Goal: Task Accomplishment & Management: Use online tool/utility

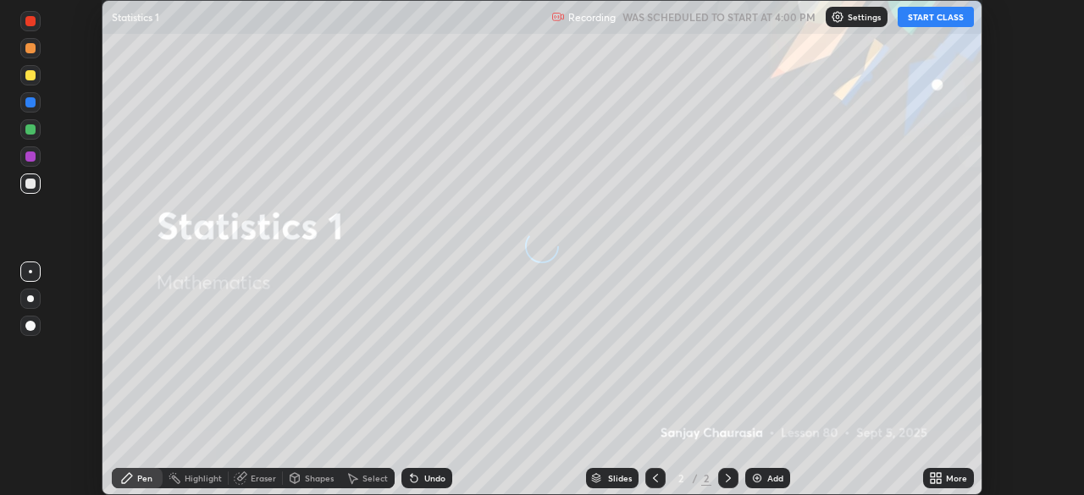
scroll to position [495, 1084]
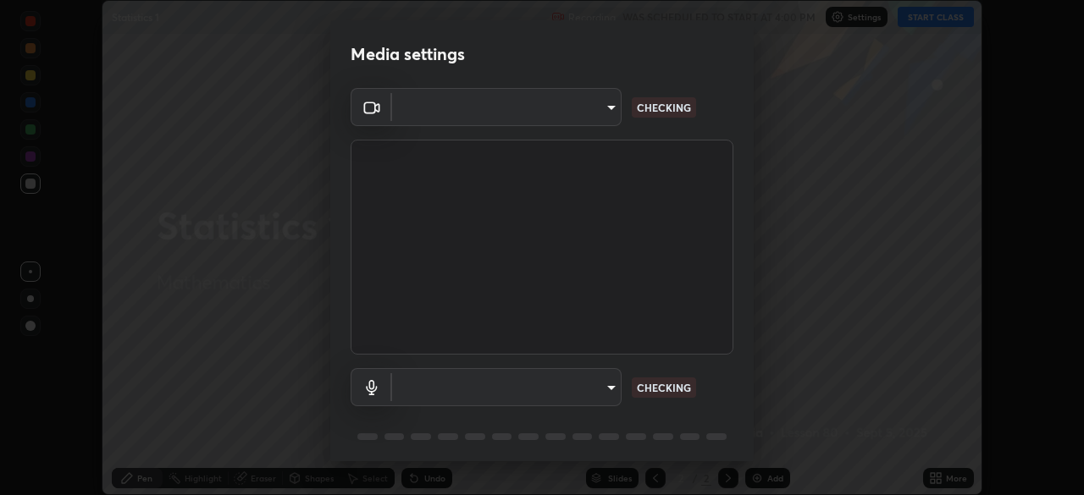
type input "51d019597c161c0694d5583d1f2c643560fde39fe8f4b4da8ea140d4d4830f4c"
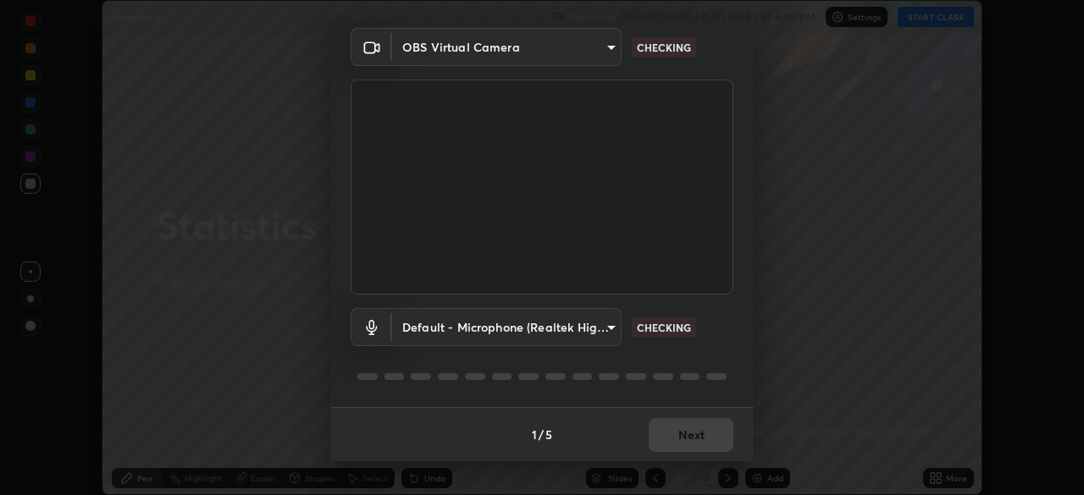
click at [606, 325] on body "Erase all Statistics 1 Recording WAS SCHEDULED TO START AT 4:00 PM Settings STA…" at bounding box center [542, 247] width 1084 height 495
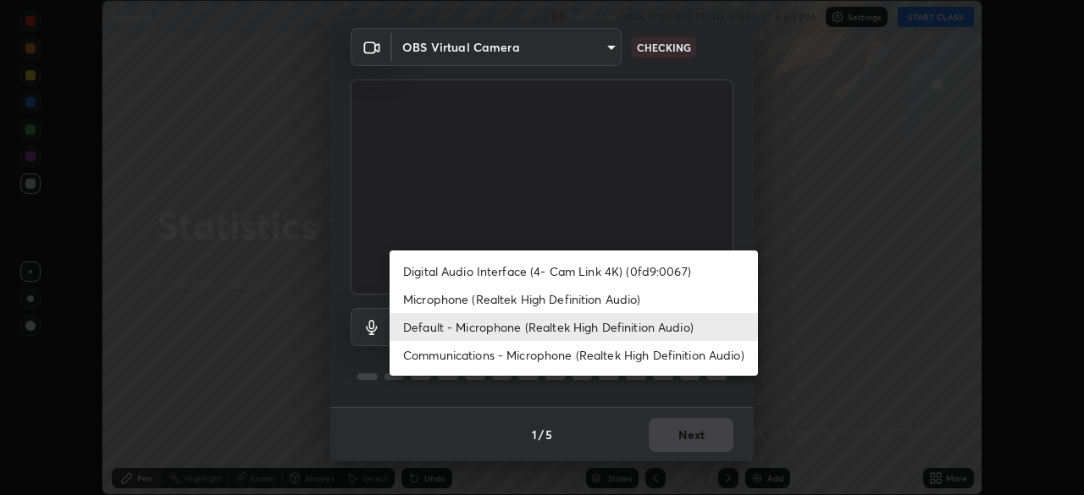
click at [613, 300] on li "Microphone (Realtek High Definition Audio)" at bounding box center [574, 299] width 368 height 28
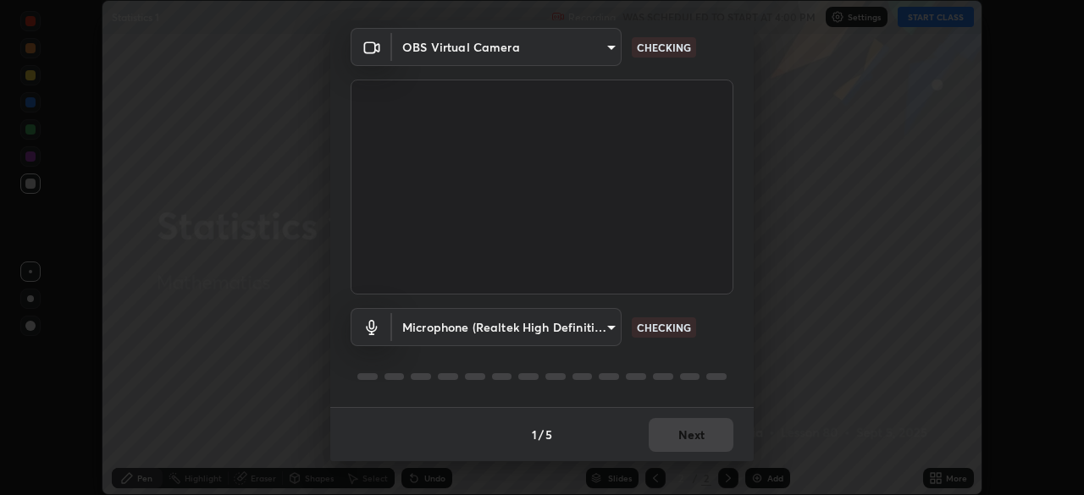
type input "c6780f4c857a8b81e5497564d4ed67de36d612a8279d52ba4dbf449da7be3efb"
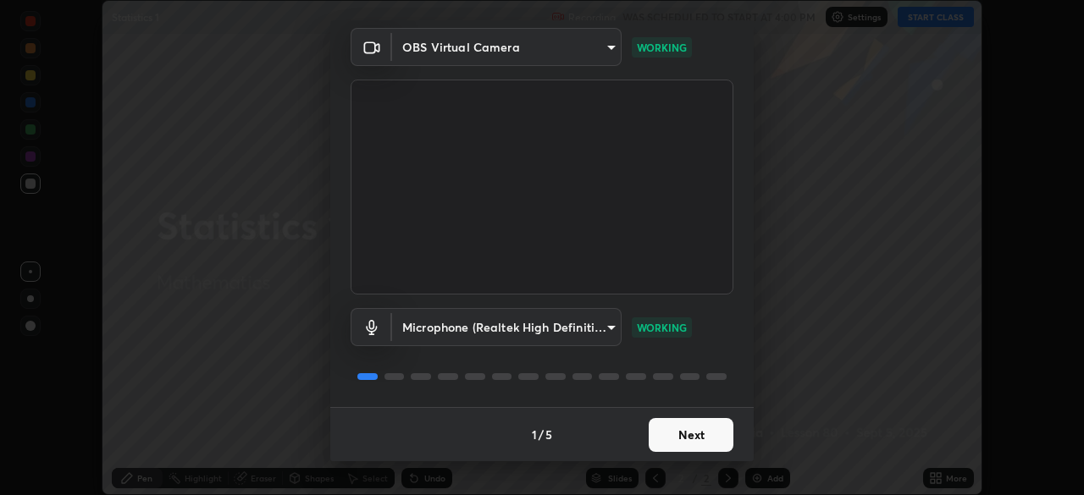
click at [610, 328] on body "Erase all Statistics 1 Recording WAS SCHEDULED TO START AT 4:00 PM Settings STA…" at bounding box center [542, 247] width 1084 height 495
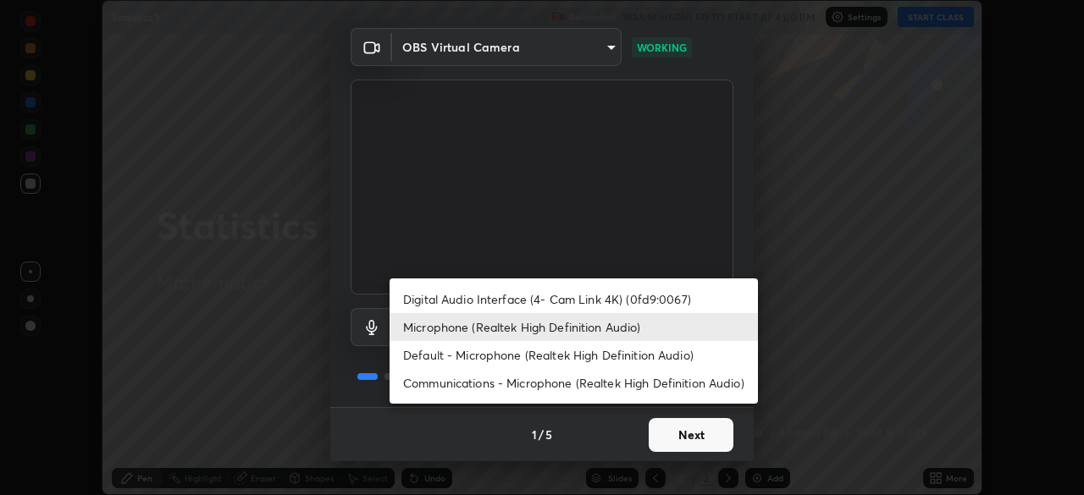
click at [683, 439] on div at bounding box center [542, 247] width 1084 height 495
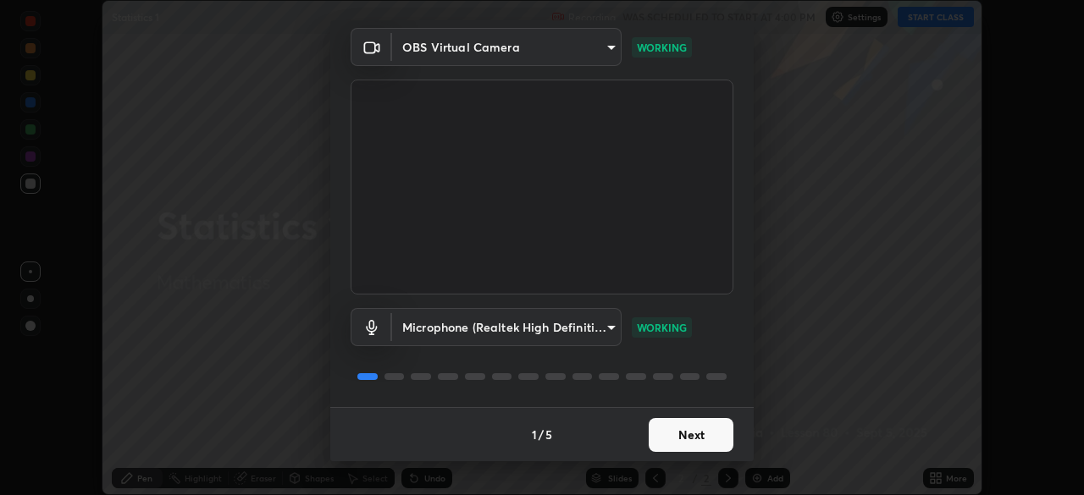
click at [695, 440] on button "Next" at bounding box center [691, 435] width 85 height 34
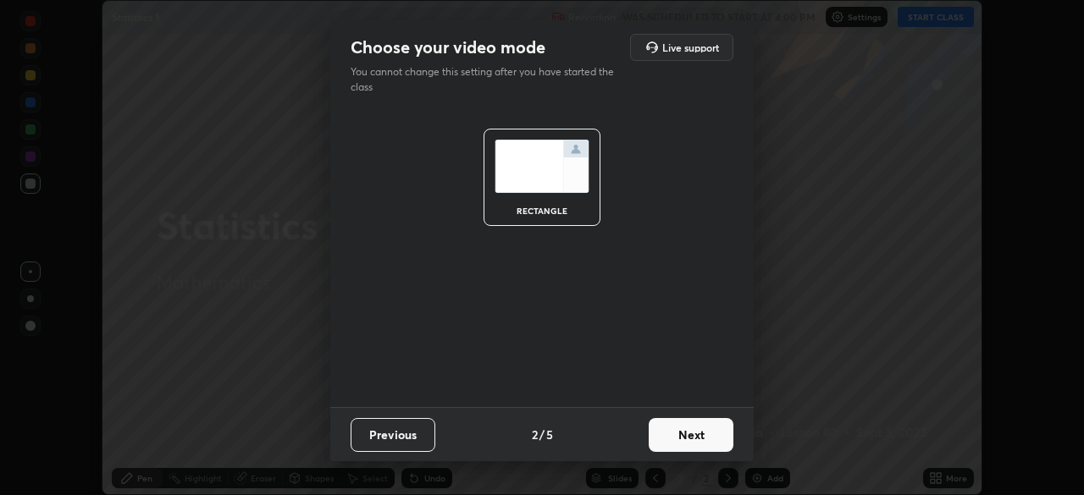
click at [703, 441] on button "Next" at bounding box center [691, 435] width 85 height 34
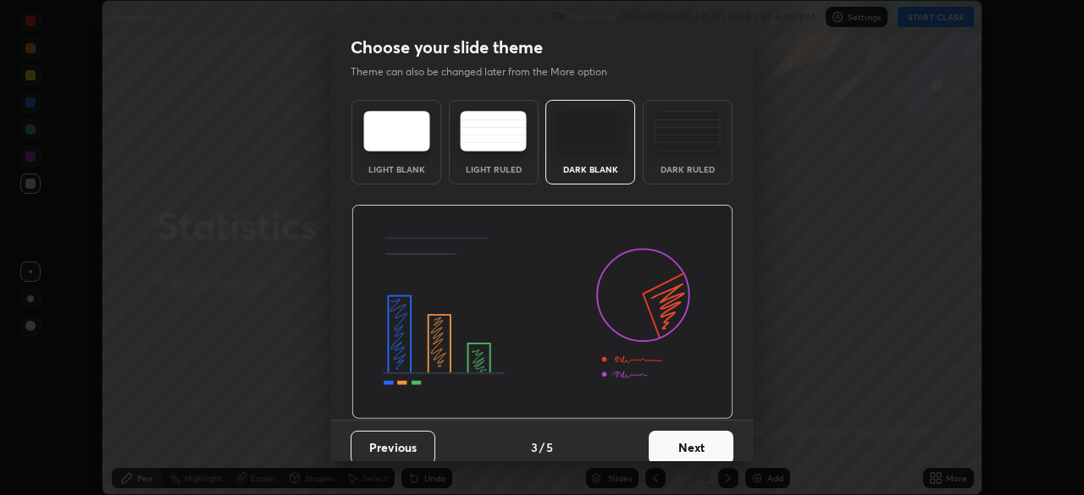
click at [708, 443] on button "Next" at bounding box center [691, 448] width 85 height 34
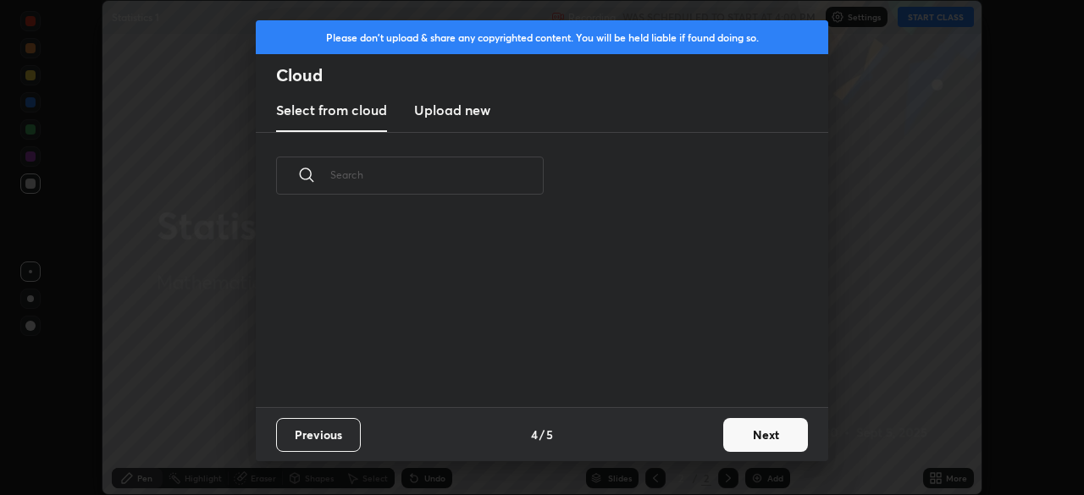
click at [764, 443] on button "Next" at bounding box center [765, 435] width 85 height 34
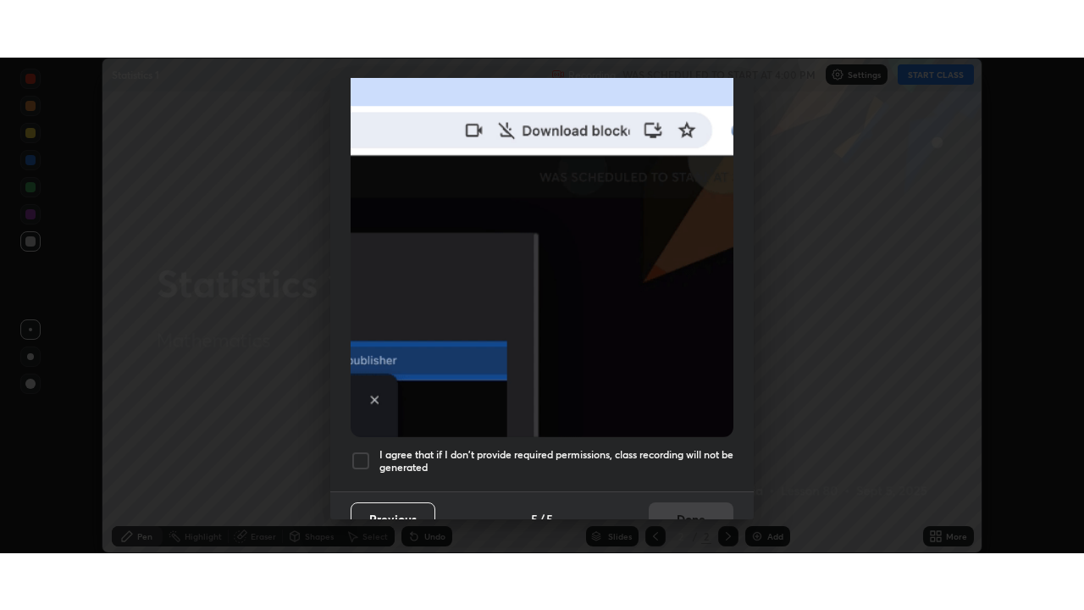
scroll to position [406, 0]
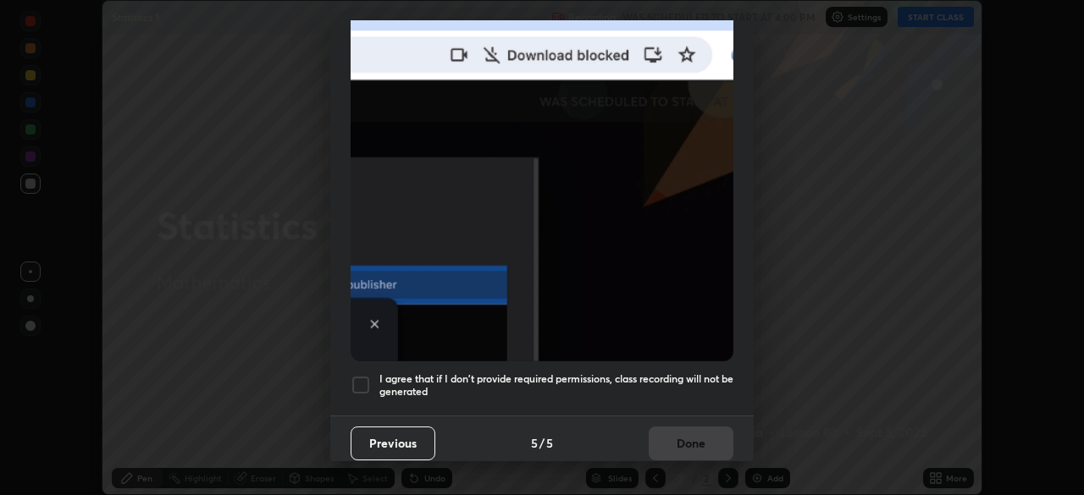
click at [361, 375] on div at bounding box center [361, 385] width 20 height 20
click at [695, 438] on button "Done" at bounding box center [691, 444] width 85 height 34
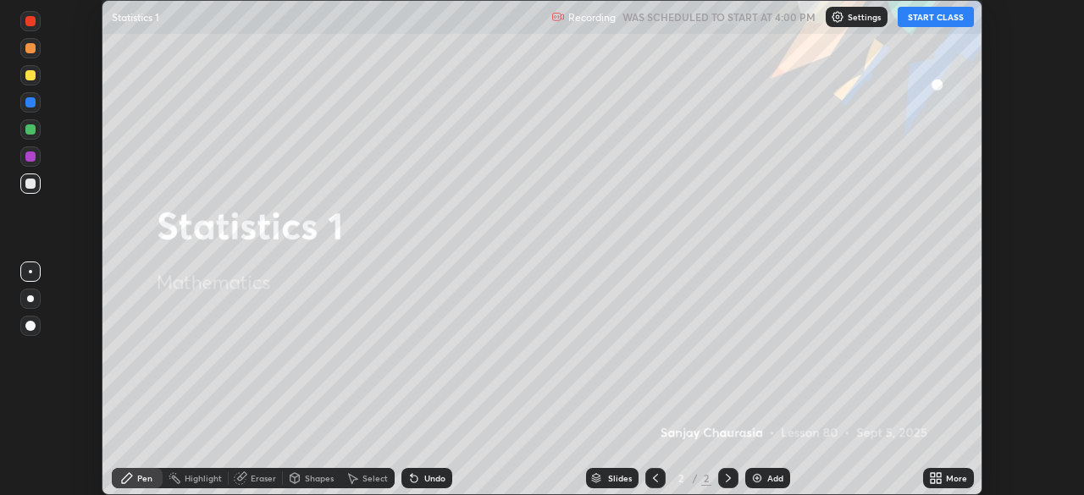
click at [929, 17] on button "START CLASS" at bounding box center [936, 17] width 76 height 20
click at [761, 475] on img at bounding box center [757, 479] width 14 height 14
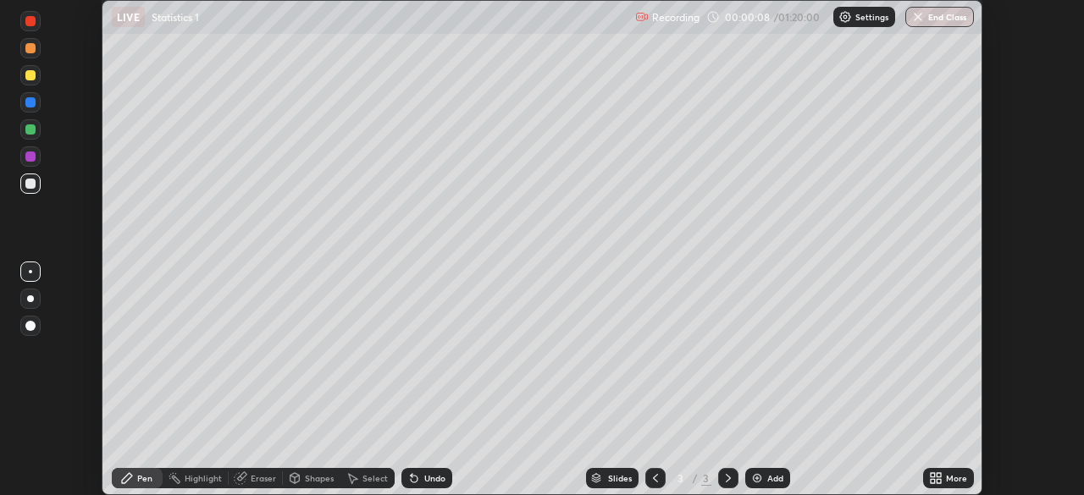
click at [761, 479] on img at bounding box center [757, 479] width 14 height 14
click at [765, 480] on div "Add" at bounding box center [767, 478] width 45 height 20
click at [933, 475] on icon at bounding box center [933, 475] width 4 height 4
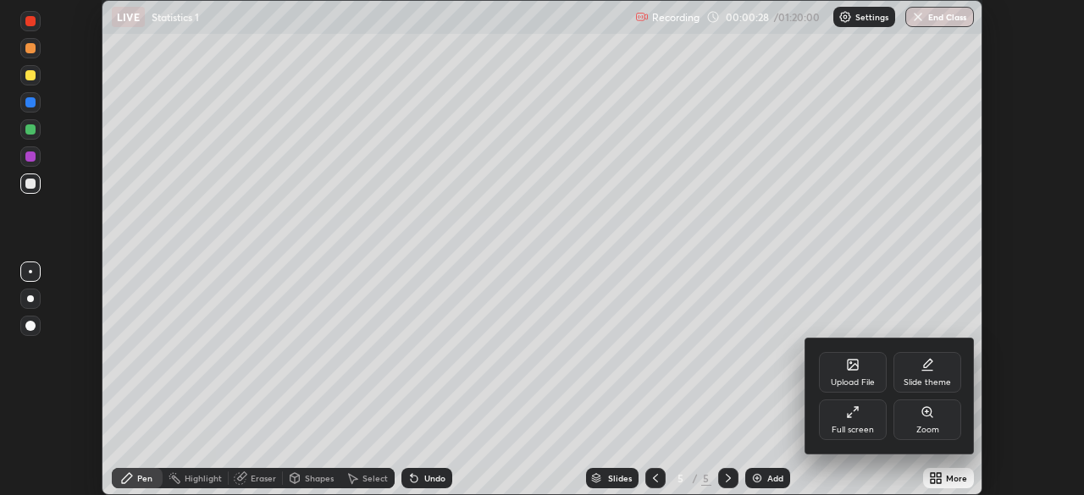
click at [844, 422] on div "Full screen" at bounding box center [853, 420] width 68 height 41
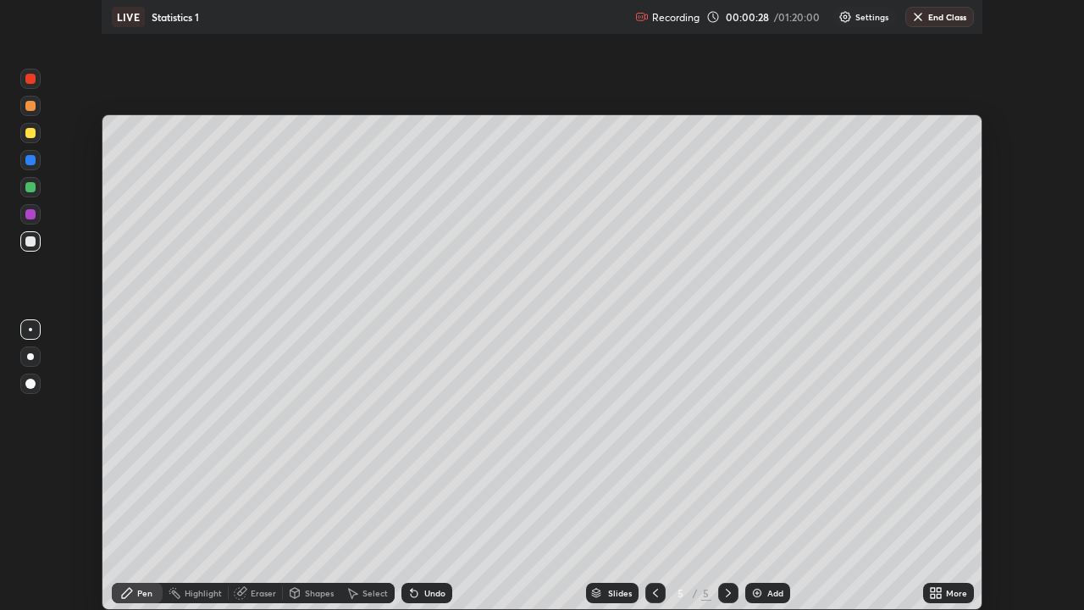
scroll to position [610, 1084]
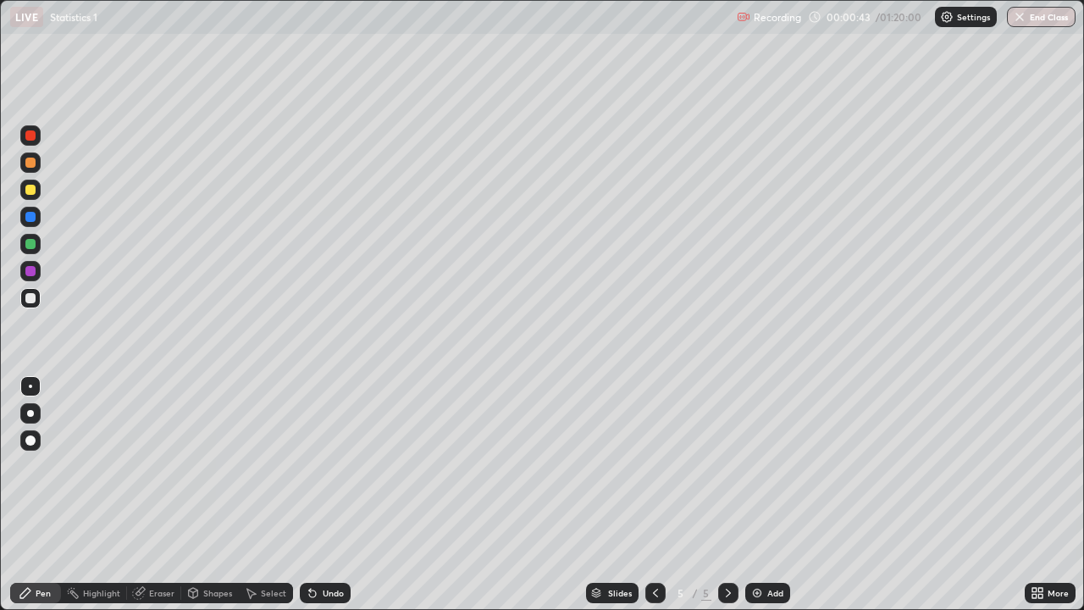
click at [32, 191] on div at bounding box center [30, 190] width 10 height 10
click at [31, 197] on div at bounding box center [30, 190] width 20 height 20
click at [767, 495] on div "Add" at bounding box center [775, 593] width 16 height 8
click at [757, 495] on img at bounding box center [757, 593] width 14 height 14
click at [31, 163] on div at bounding box center [30, 163] width 10 height 10
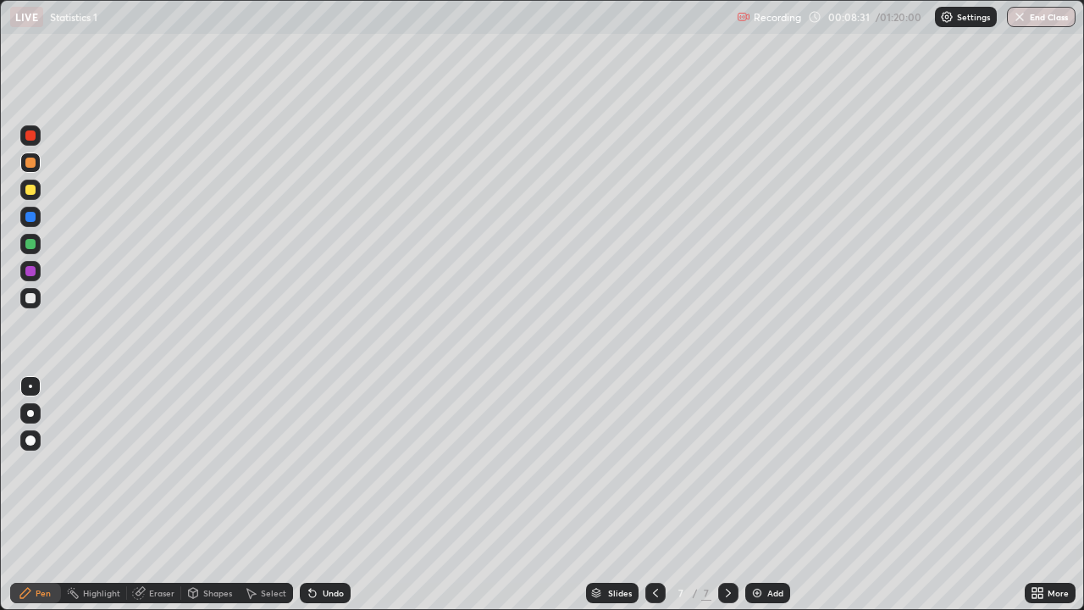
click at [31, 190] on div at bounding box center [30, 190] width 10 height 10
click at [755, 495] on img at bounding box center [757, 593] width 14 height 14
click at [33, 191] on div at bounding box center [30, 190] width 10 height 10
click at [31, 163] on div at bounding box center [30, 163] width 10 height 10
click at [750, 495] on img at bounding box center [757, 593] width 14 height 14
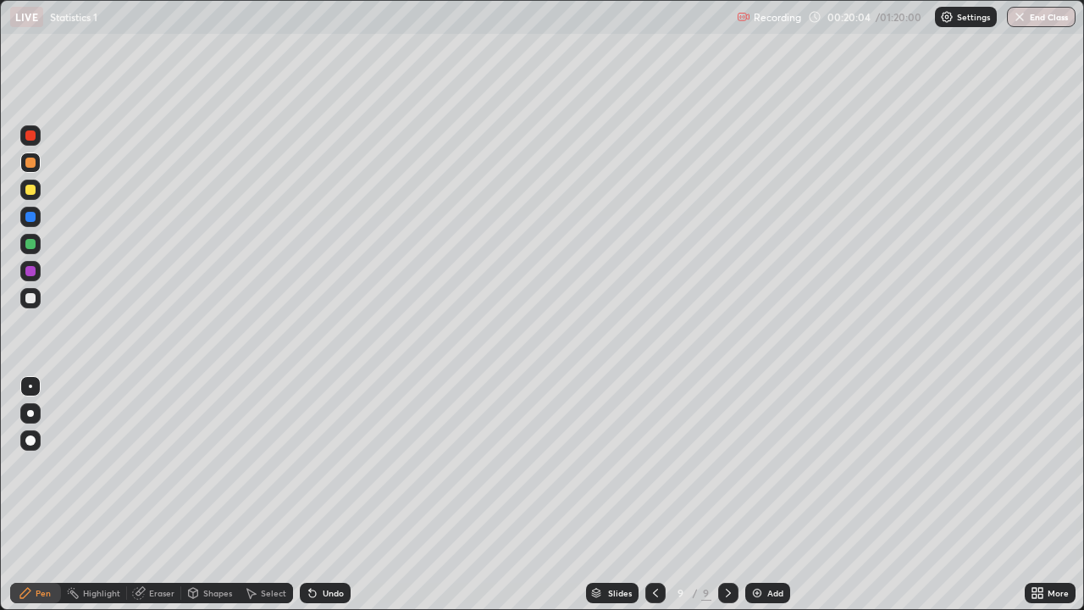
click at [34, 191] on div at bounding box center [30, 190] width 10 height 10
click at [33, 192] on div at bounding box center [30, 190] width 10 height 10
click at [168, 495] on div "Eraser" at bounding box center [161, 593] width 25 height 8
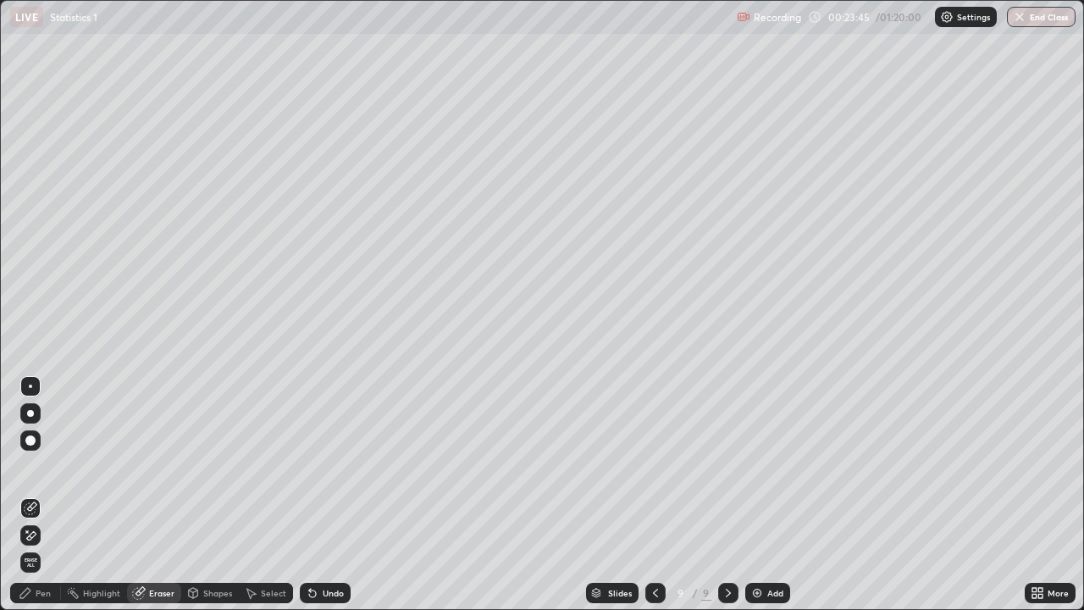
click at [51, 495] on div "Pen" at bounding box center [35, 593] width 51 height 20
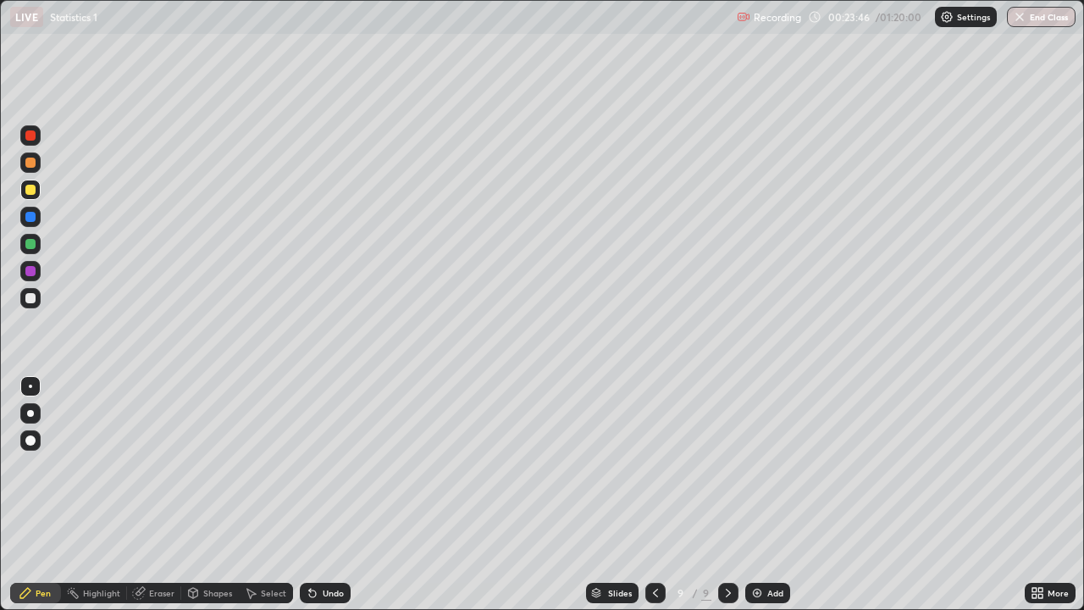
click at [34, 164] on div at bounding box center [30, 163] width 10 height 10
click at [30, 240] on div at bounding box center [30, 244] width 10 height 10
click at [760, 495] on img at bounding box center [757, 593] width 14 height 14
click at [33, 271] on div at bounding box center [30, 271] width 10 height 10
click at [165, 495] on div "Eraser" at bounding box center [161, 593] width 25 height 8
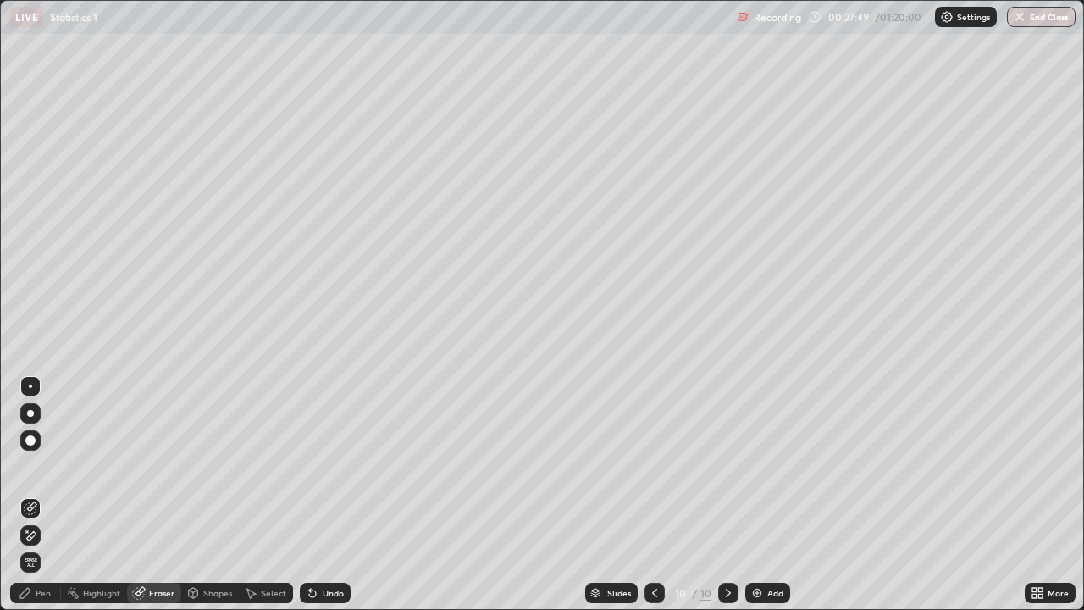
click at [42, 495] on div "Pen" at bounding box center [43, 593] width 15 height 8
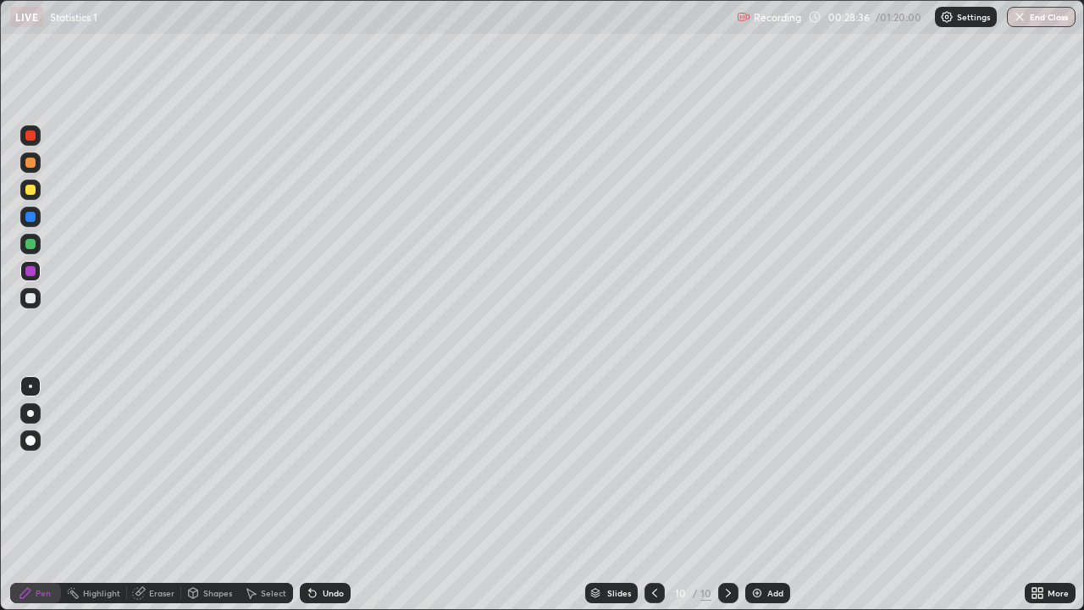
click at [36, 189] on div at bounding box center [30, 190] width 20 height 20
click at [165, 495] on div "Eraser" at bounding box center [161, 593] width 25 height 8
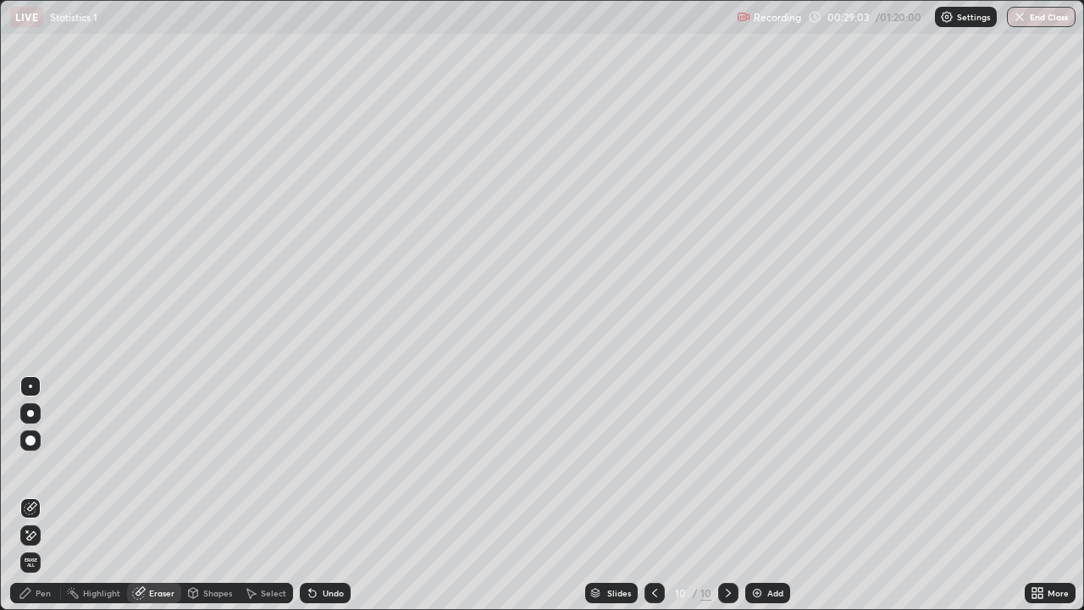
click at [53, 495] on div "Pen" at bounding box center [35, 593] width 51 height 20
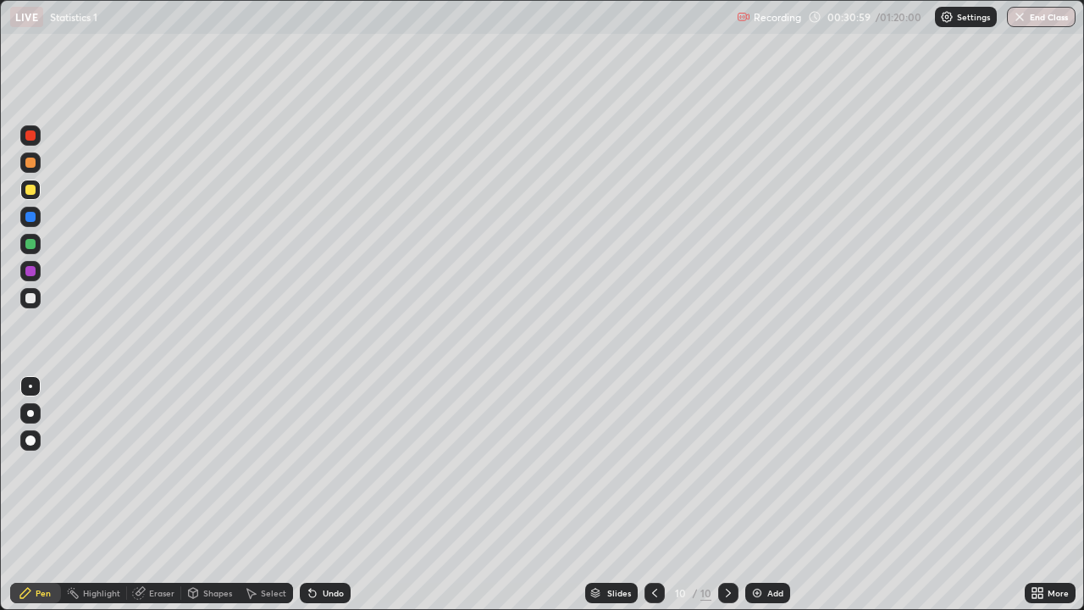
click at [168, 495] on div "Eraser" at bounding box center [154, 593] width 54 height 20
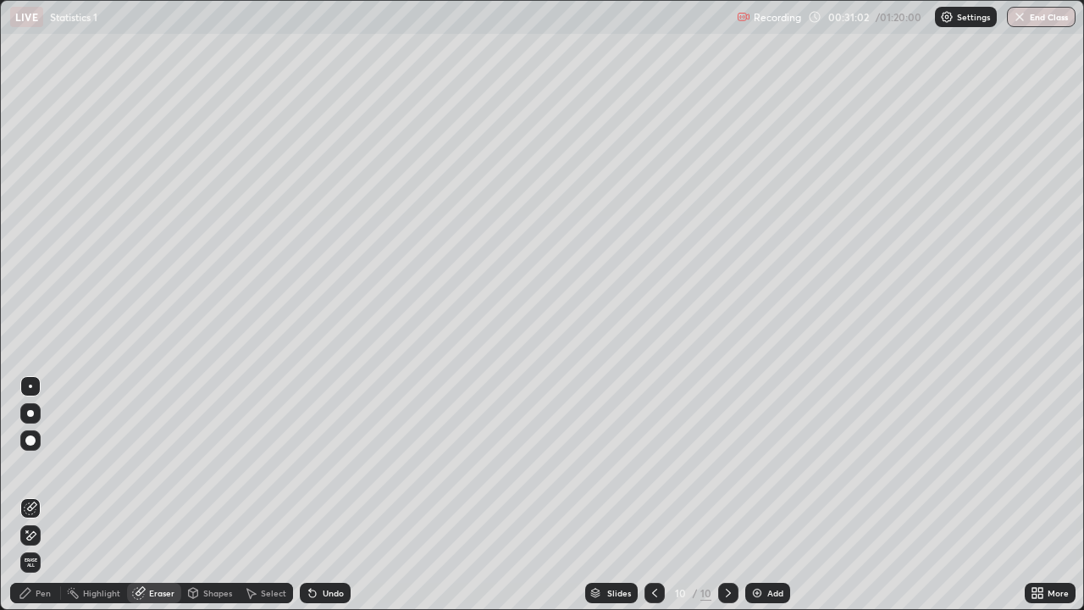
click at [51, 495] on div "Pen" at bounding box center [35, 593] width 51 height 20
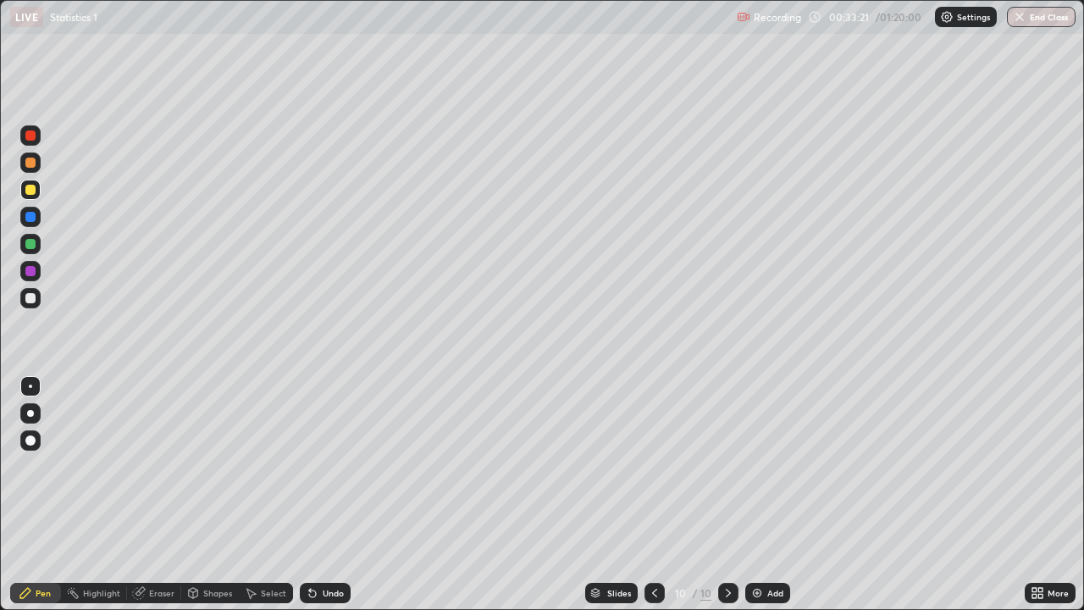
click at [768, 495] on div "Add" at bounding box center [775, 593] width 16 height 8
click at [35, 160] on div at bounding box center [30, 163] width 10 height 10
click at [30, 188] on div at bounding box center [30, 190] width 10 height 10
click at [158, 495] on div "Eraser" at bounding box center [161, 593] width 25 height 8
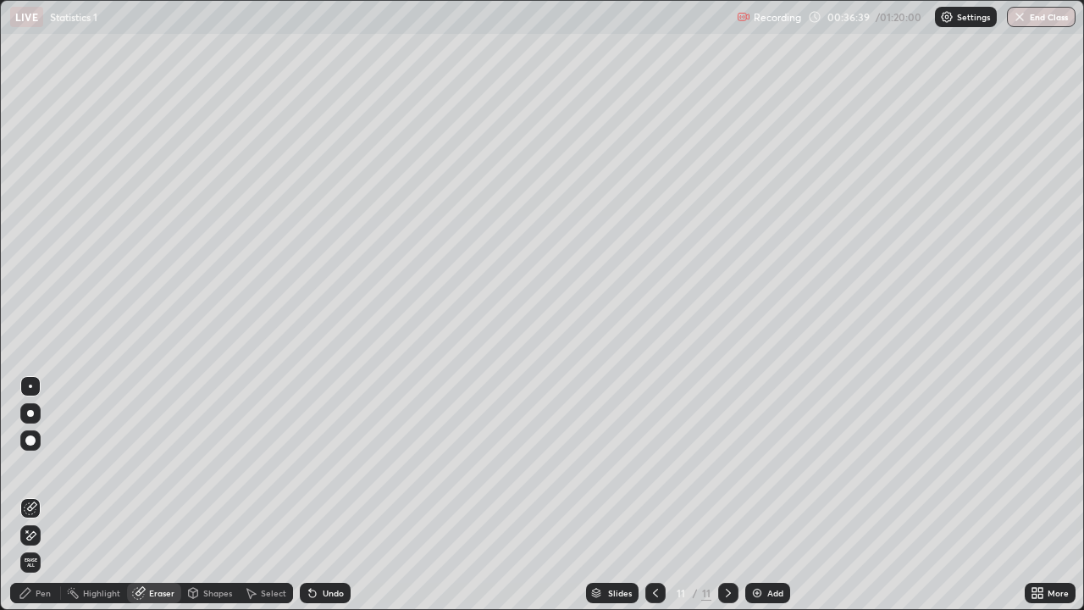
click at [43, 495] on div "Pen" at bounding box center [43, 593] width 15 height 8
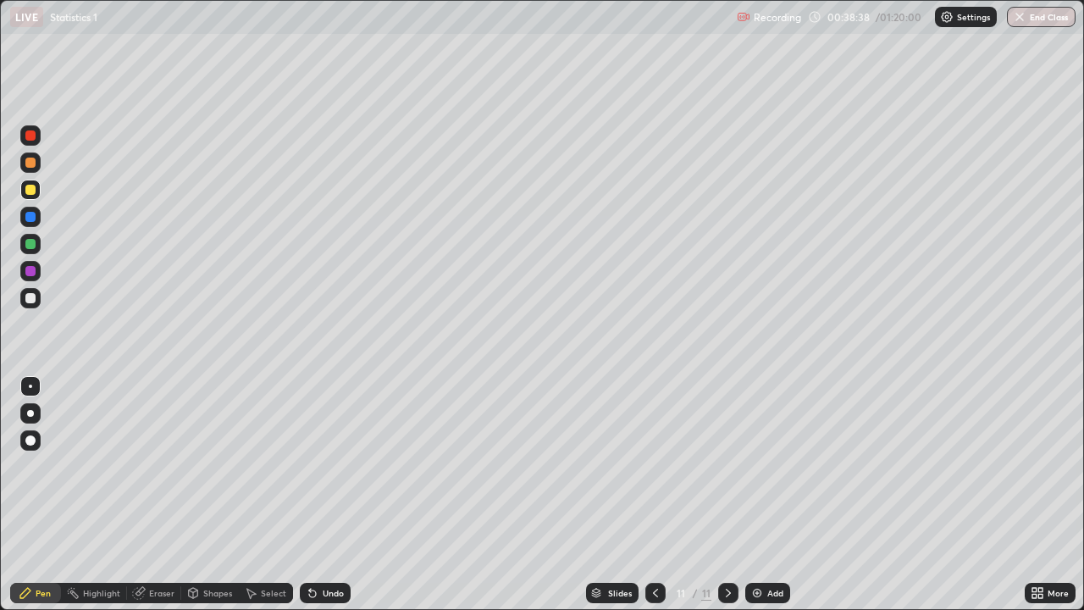
click at [33, 138] on div at bounding box center [30, 135] width 10 height 10
click at [26, 269] on div at bounding box center [30, 271] width 10 height 10
click at [656, 495] on icon at bounding box center [656, 593] width 14 height 14
click at [734, 495] on div at bounding box center [728, 593] width 20 height 20
click at [170, 495] on div "Eraser" at bounding box center [161, 593] width 25 height 8
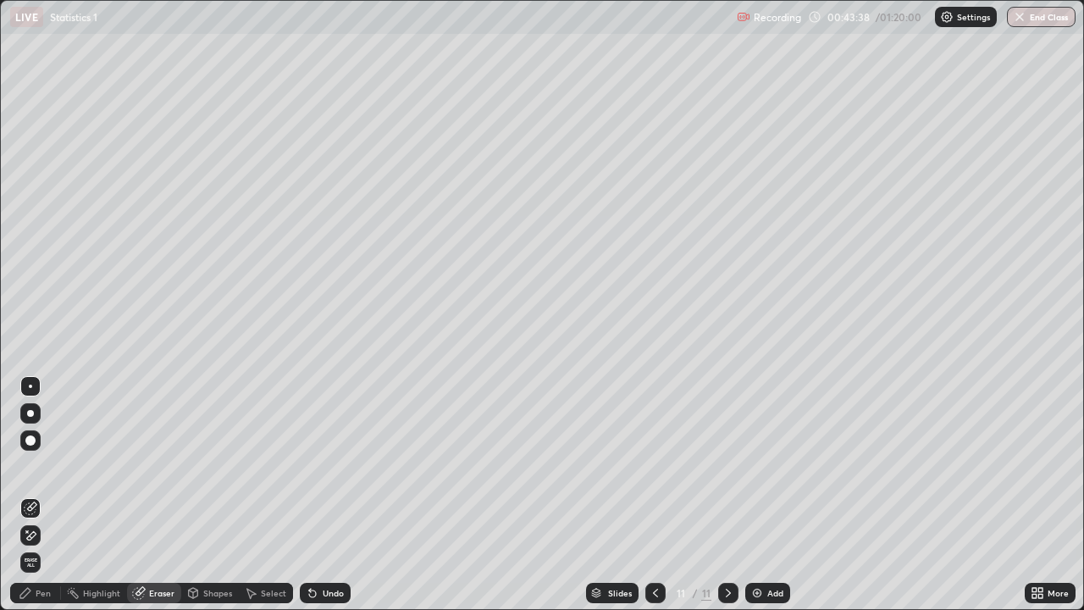
click at [36, 495] on icon at bounding box center [31, 536] width 14 height 14
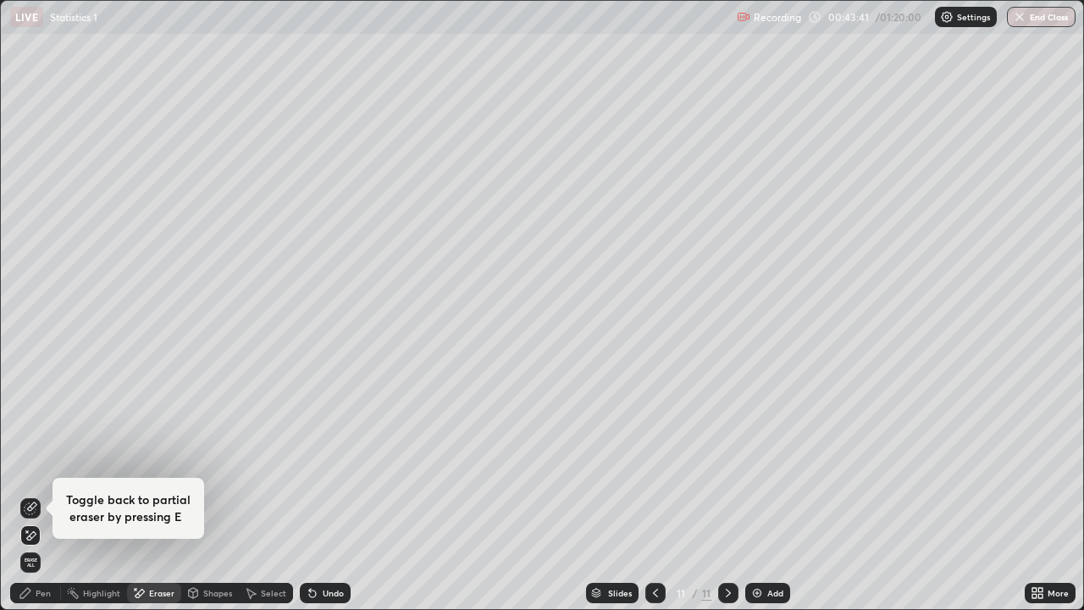
click at [36, 495] on div "Pen" at bounding box center [43, 593] width 15 height 8
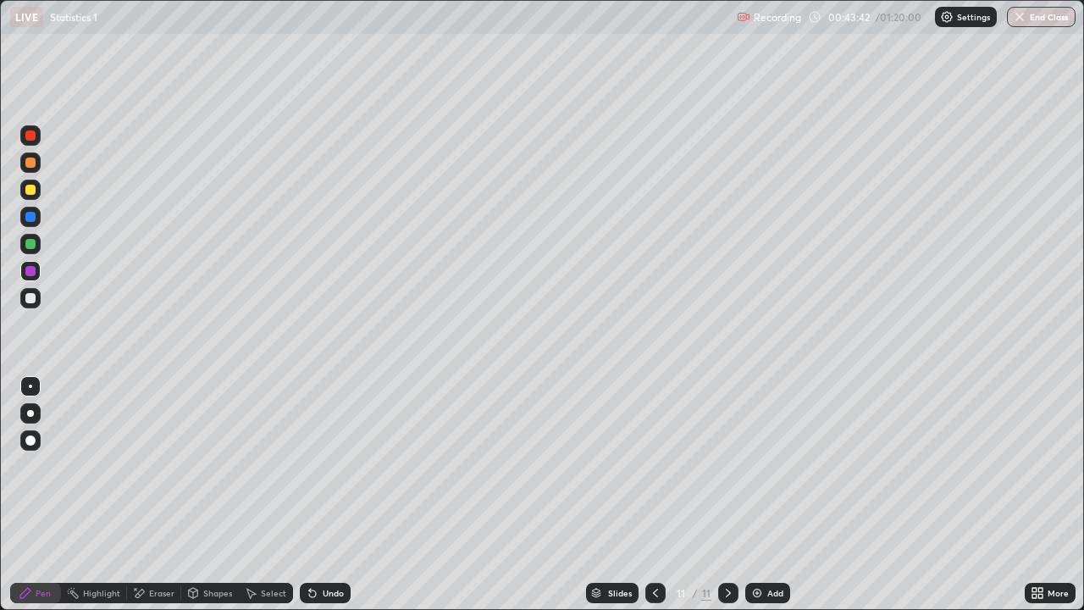
click at [30, 297] on div at bounding box center [30, 298] width 10 height 10
click at [769, 495] on div "Add" at bounding box center [775, 593] width 16 height 8
click at [165, 495] on div "Eraser" at bounding box center [161, 593] width 25 height 8
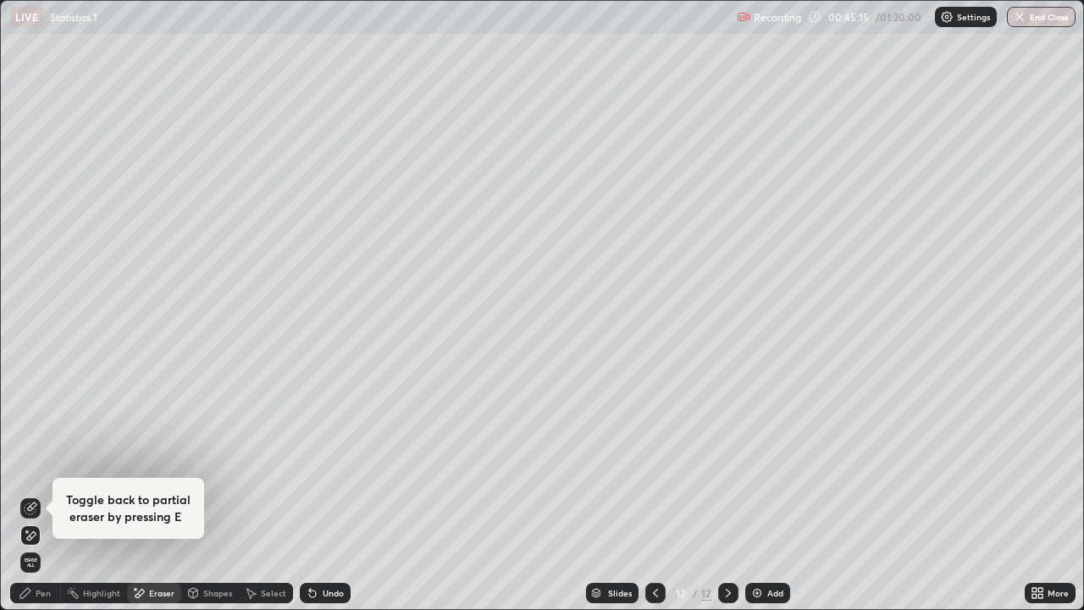
click at [45, 495] on div "Pen" at bounding box center [35, 593] width 51 height 20
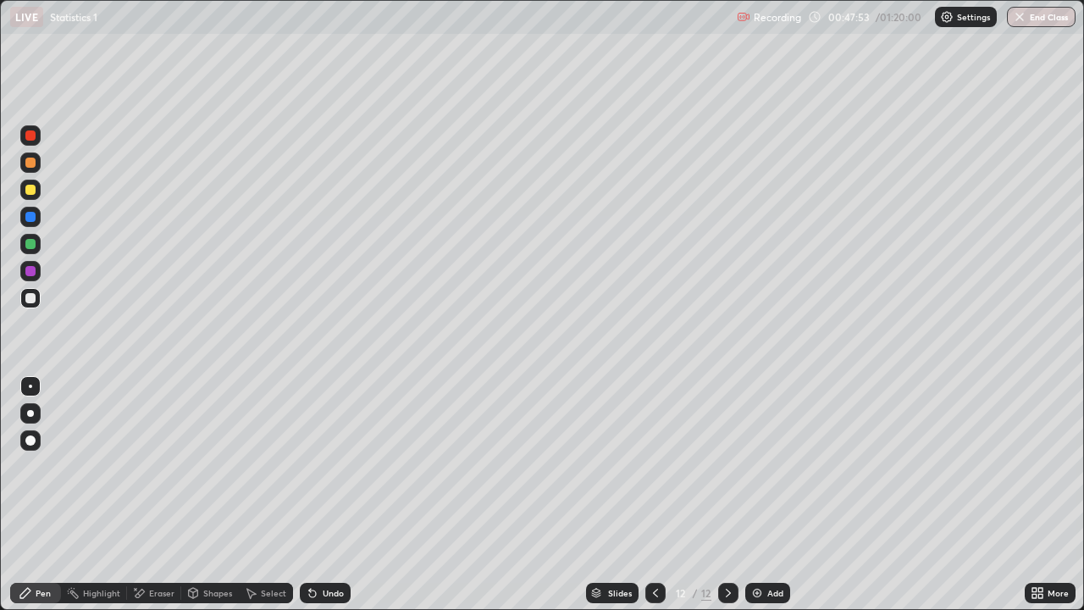
click at [33, 301] on div at bounding box center [30, 298] width 10 height 10
click at [35, 191] on div at bounding box center [30, 190] width 10 height 10
click at [30, 162] on div at bounding box center [30, 163] width 10 height 10
click at [163, 495] on div "Eraser" at bounding box center [161, 593] width 25 height 8
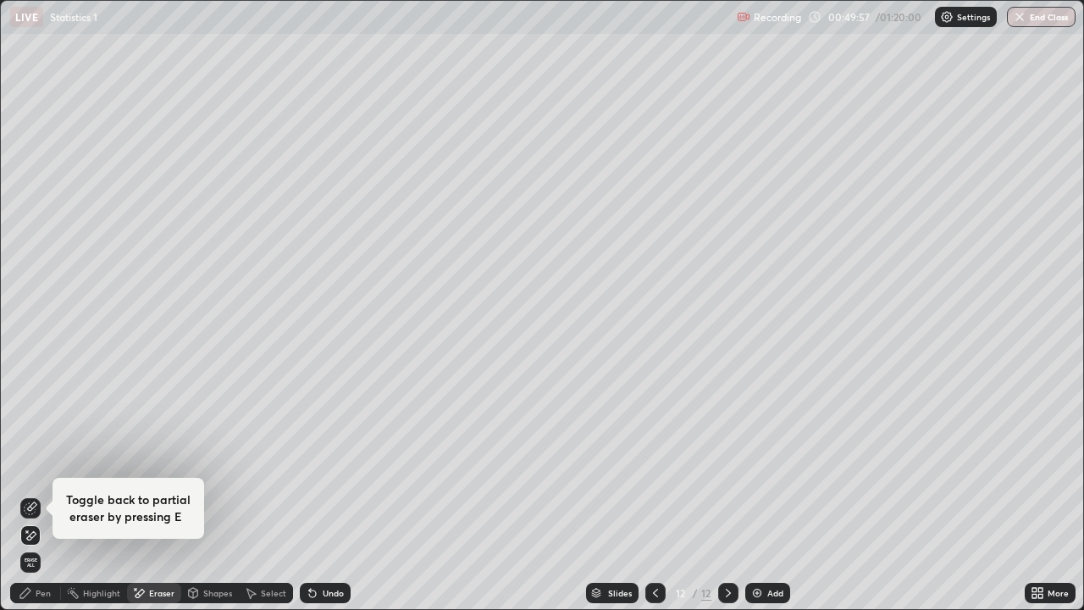
click at [44, 495] on div "Pen" at bounding box center [43, 593] width 15 height 8
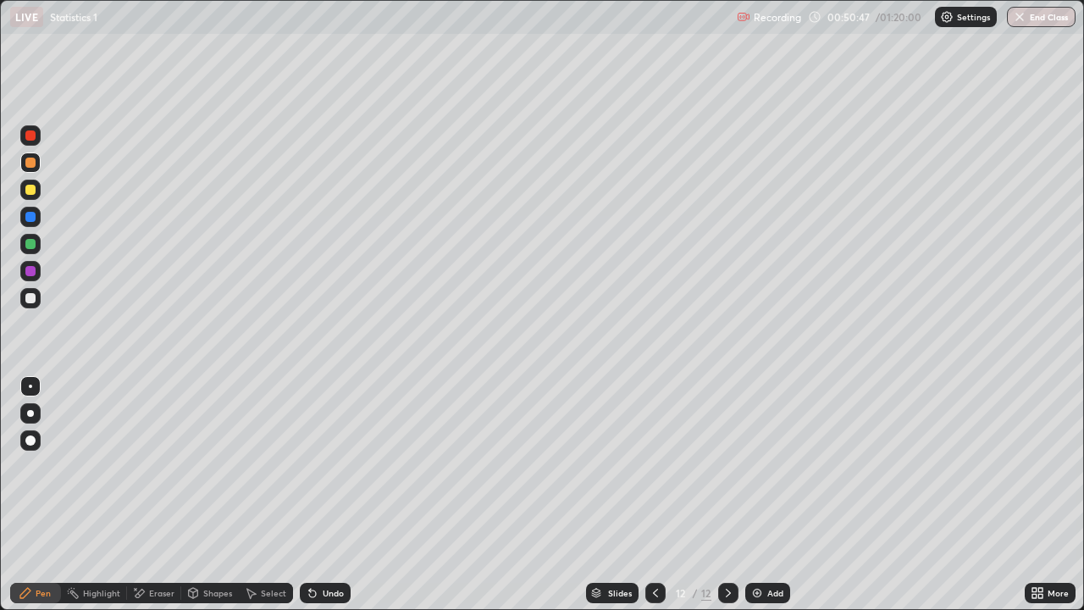
click at [31, 135] on div at bounding box center [30, 135] width 10 height 10
click at [159, 495] on div "Eraser" at bounding box center [154, 593] width 54 height 20
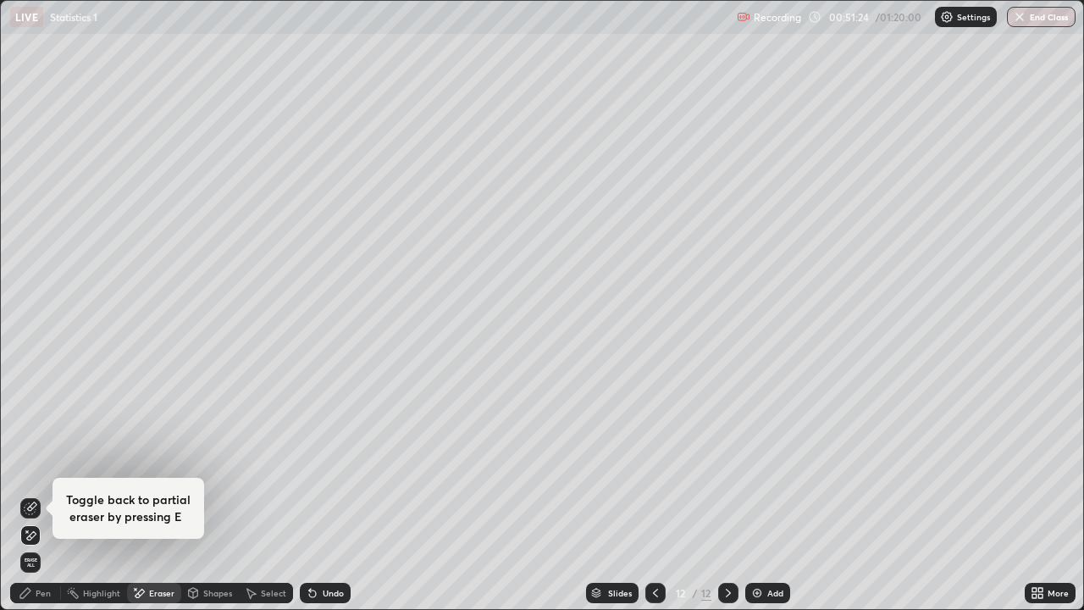
click at [47, 495] on div "Pen" at bounding box center [43, 593] width 15 height 8
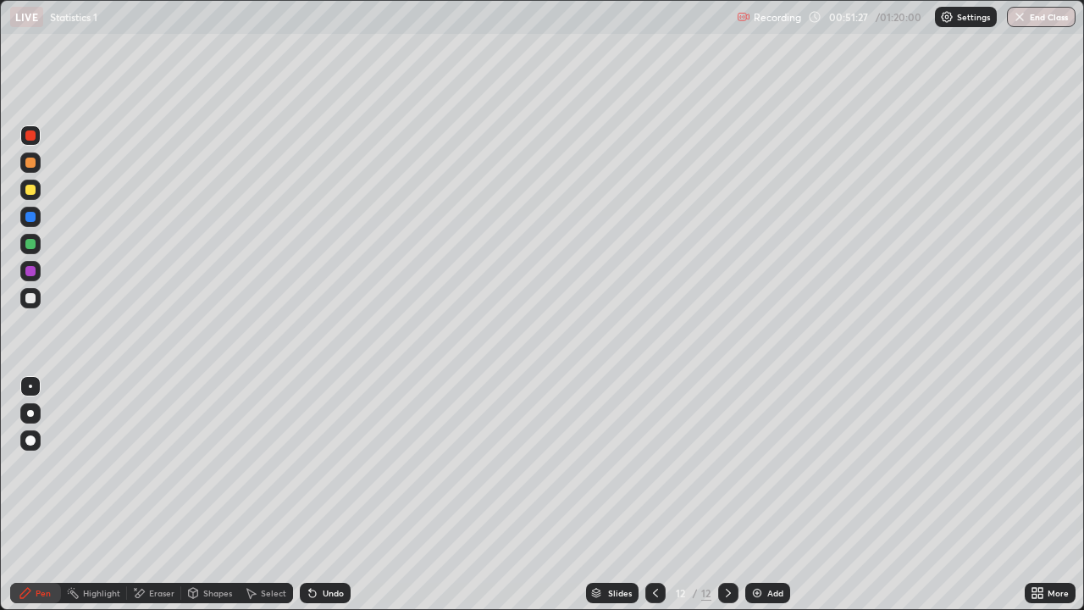
click at [32, 191] on div at bounding box center [30, 190] width 10 height 10
click at [768, 495] on div "Add" at bounding box center [775, 593] width 16 height 8
click at [30, 141] on div at bounding box center [30, 135] width 20 height 20
click at [158, 495] on div "Eraser" at bounding box center [154, 593] width 54 height 20
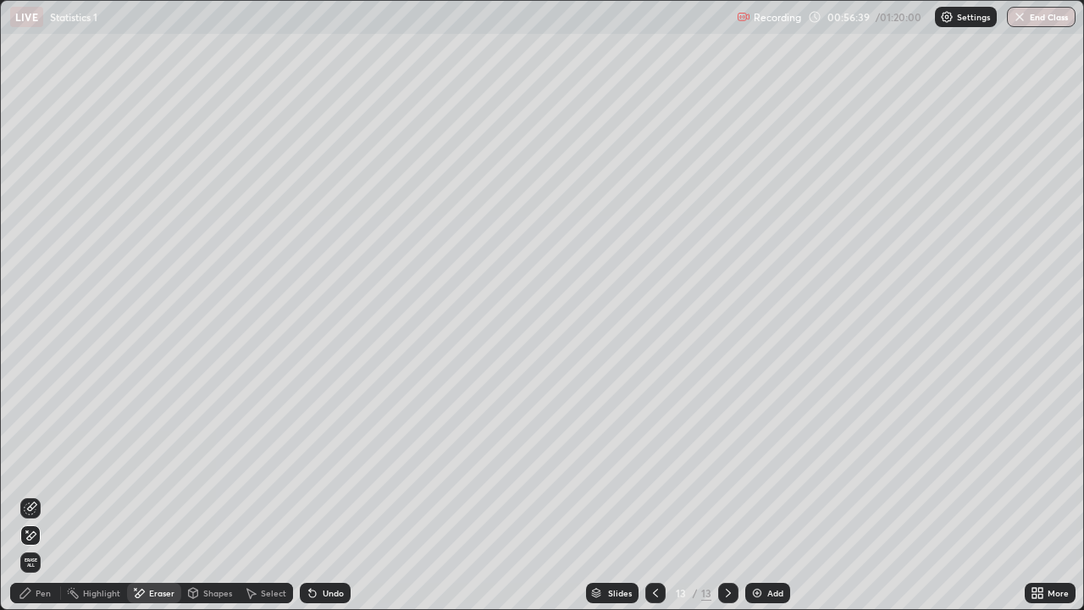
click at [42, 495] on div "Pen" at bounding box center [43, 593] width 15 height 8
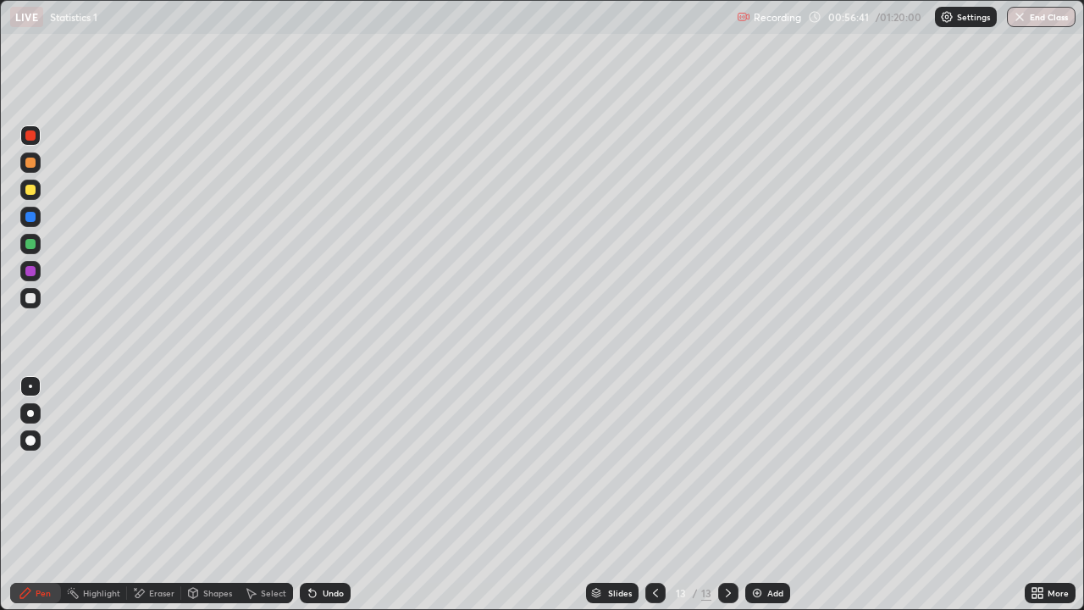
click at [35, 187] on div at bounding box center [30, 190] width 10 height 10
click at [767, 495] on div "Add" at bounding box center [775, 593] width 16 height 8
click at [30, 137] on div at bounding box center [30, 135] width 10 height 10
click at [31, 296] on div at bounding box center [30, 298] width 10 height 10
click at [30, 274] on div at bounding box center [30, 271] width 10 height 10
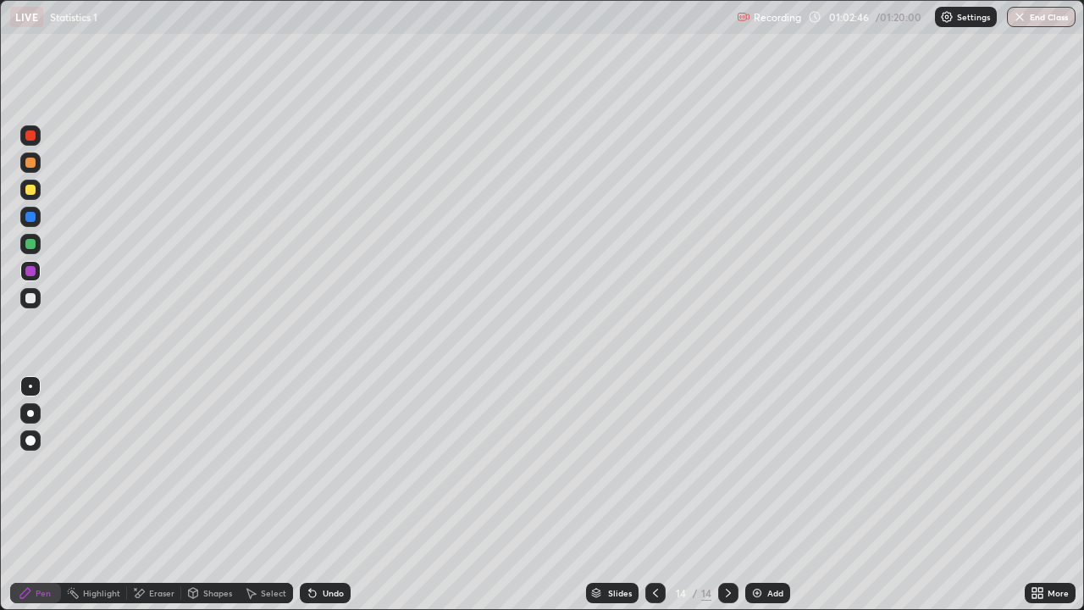
click at [30, 191] on div at bounding box center [30, 190] width 10 height 10
click at [31, 239] on div at bounding box center [30, 244] width 10 height 10
click at [31, 189] on div at bounding box center [30, 190] width 10 height 10
click at [757, 495] on img at bounding box center [757, 593] width 14 height 14
click at [35, 187] on div at bounding box center [30, 190] width 10 height 10
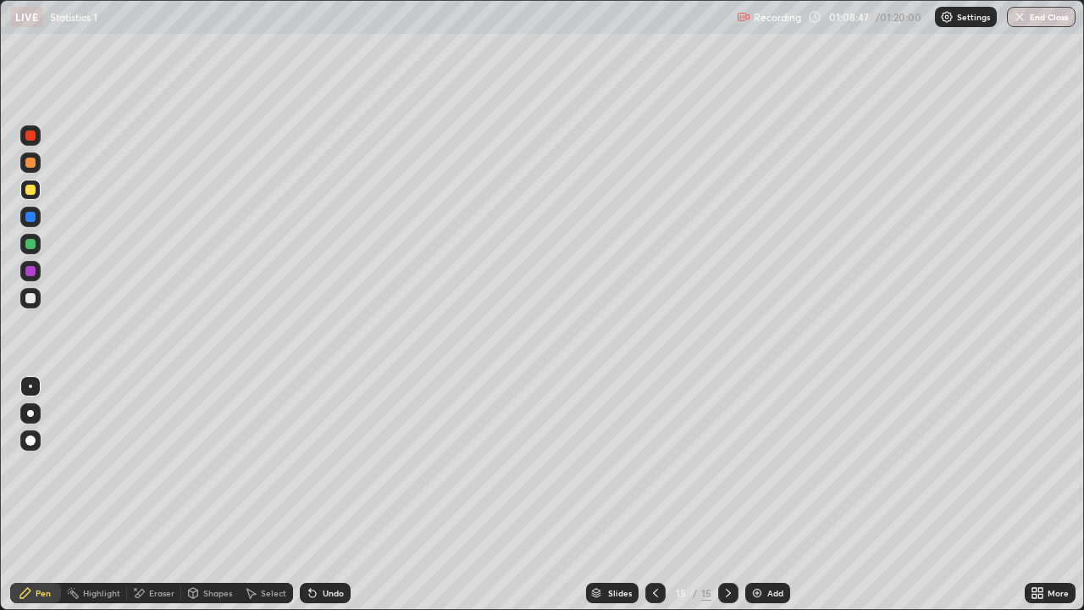
click at [36, 248] on div at bounding box center [30, 244] width 20 height 20
click at [28, 297] on div at bounding box center [30, 298] width 10 height 10
click at [165, 495] on div "Eraser" at bounding box center [161, 593] width 25 height 8
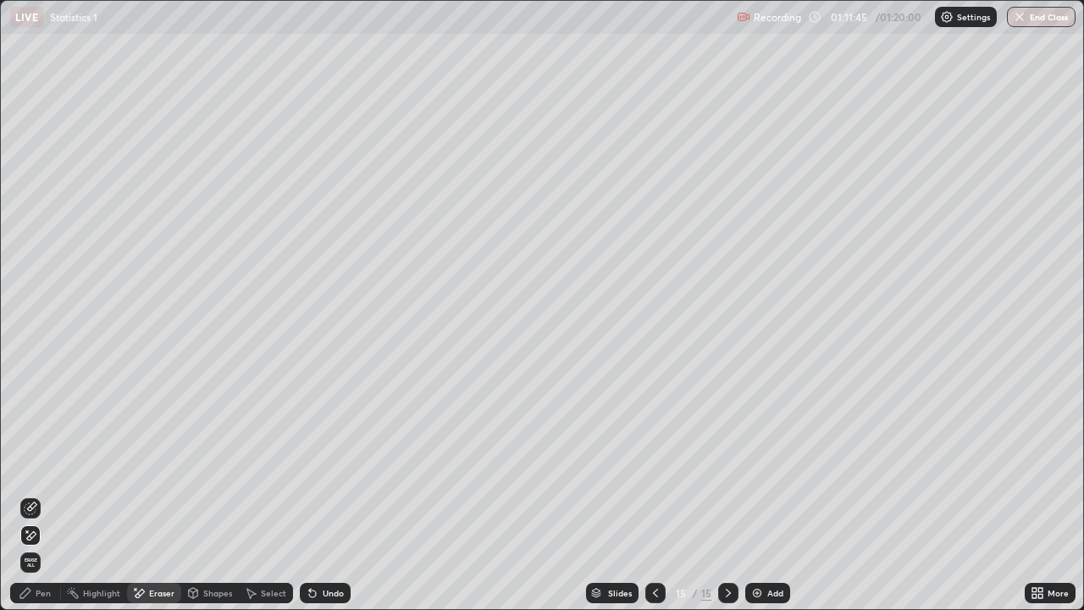
click at [46, 495] on div "Pen" at bounding box center [43, 593] width 15 height 8
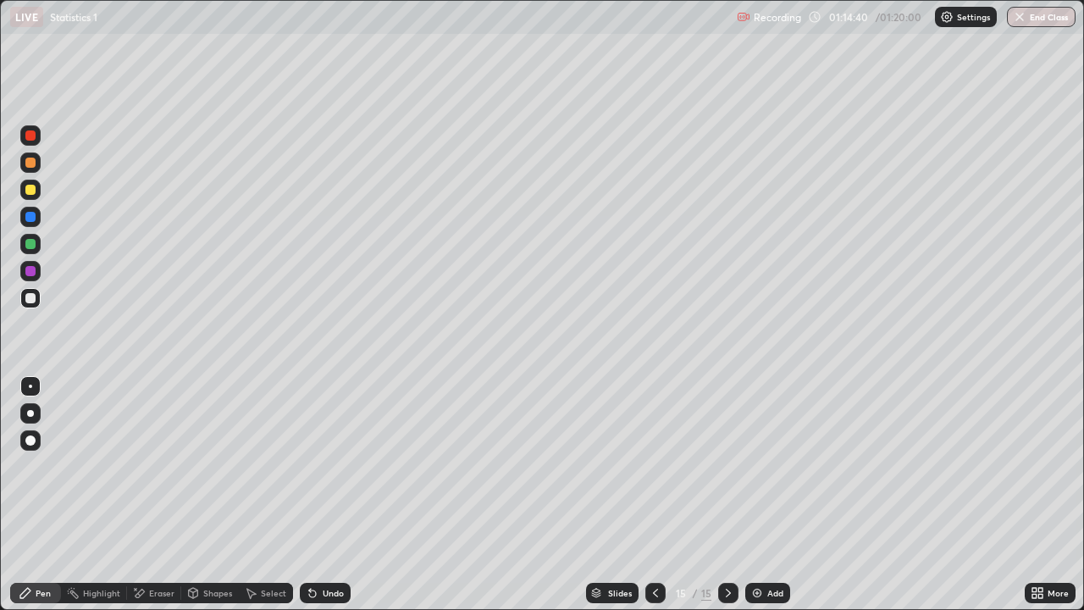
click at [168, 495] on div "Eraser" at bounding box center [154, 593] width 54 height 20
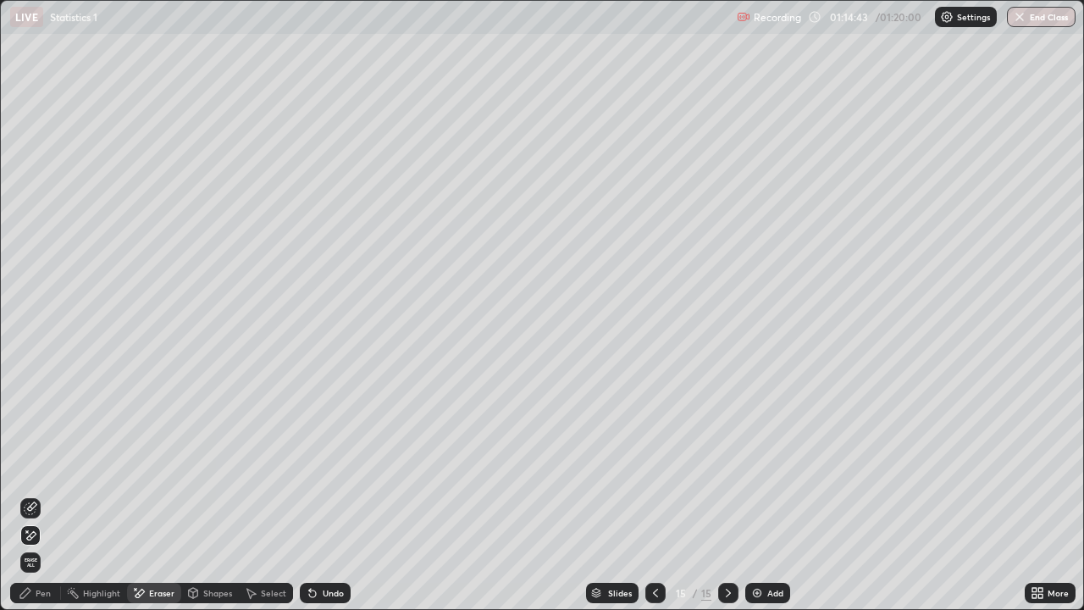
click at [53, 495] on div "Pen" at bounding box center [35, 593] width 51 height 20
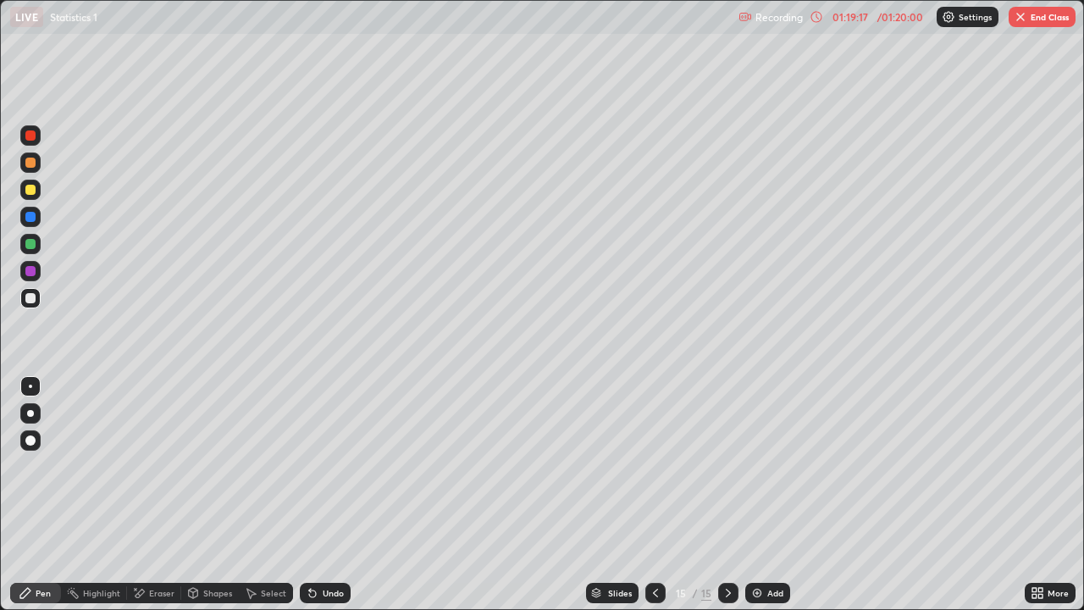
click at [1038, 21] on button "End Class" at bounding box center [1042, 17] width 67 height 20
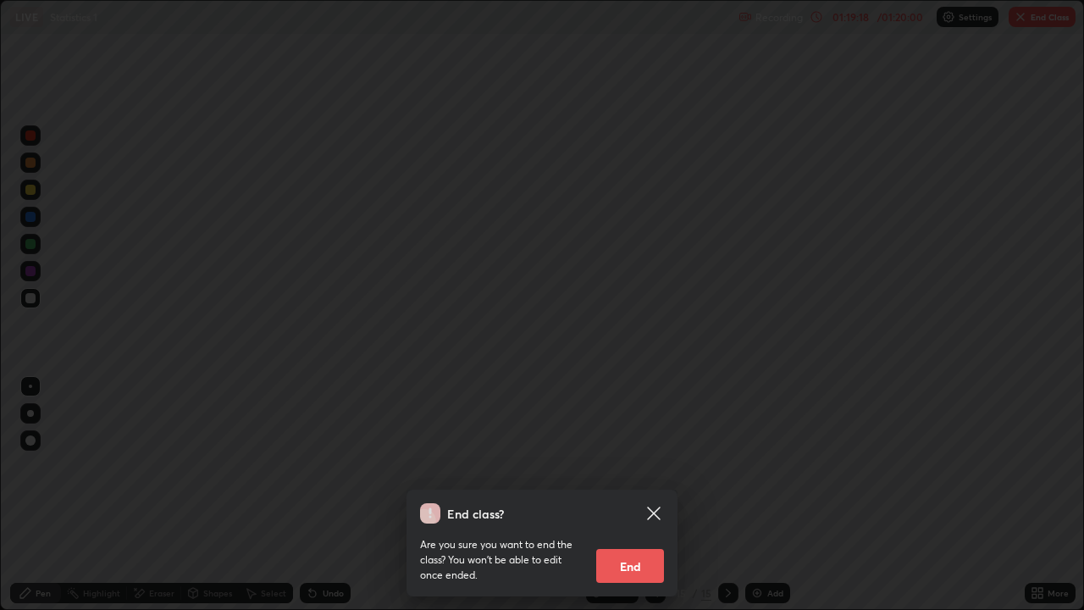
click at [628, 495] on button "End" at bounding box center [630, 566] width 68 height 34
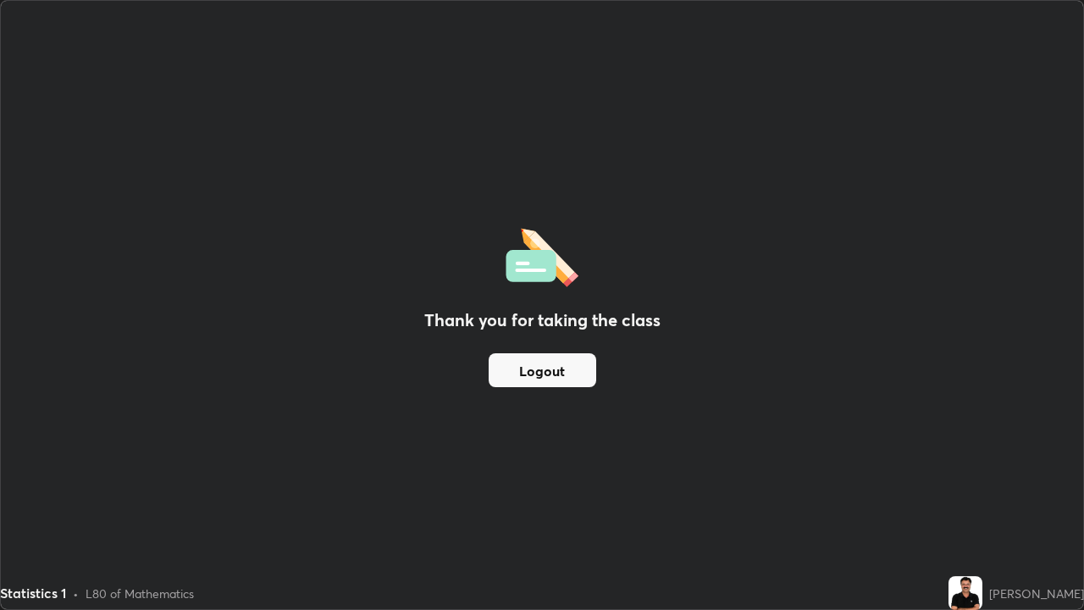
click at [556, 374] on button "Logout" at bounding box center [543, 370] width 108 height 34
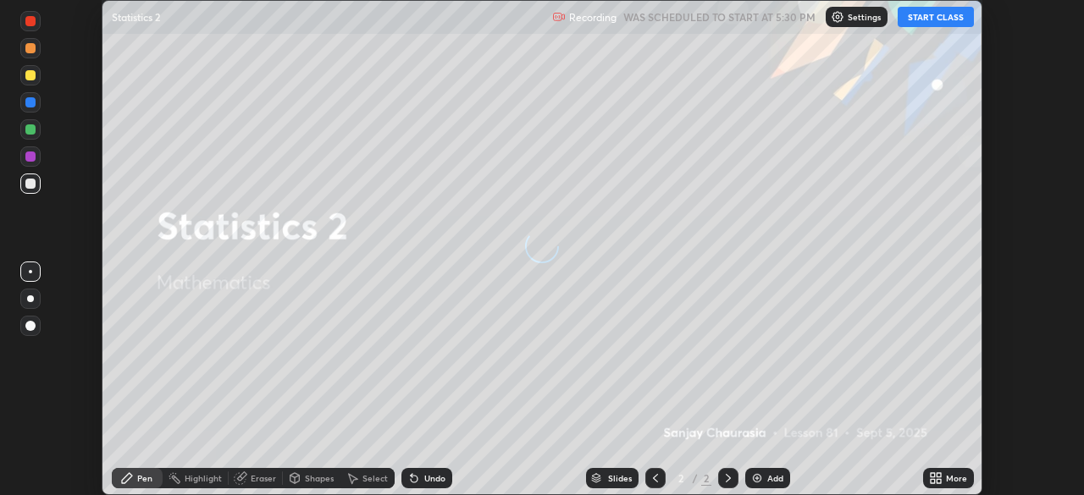
scroll to position [495, 1084]
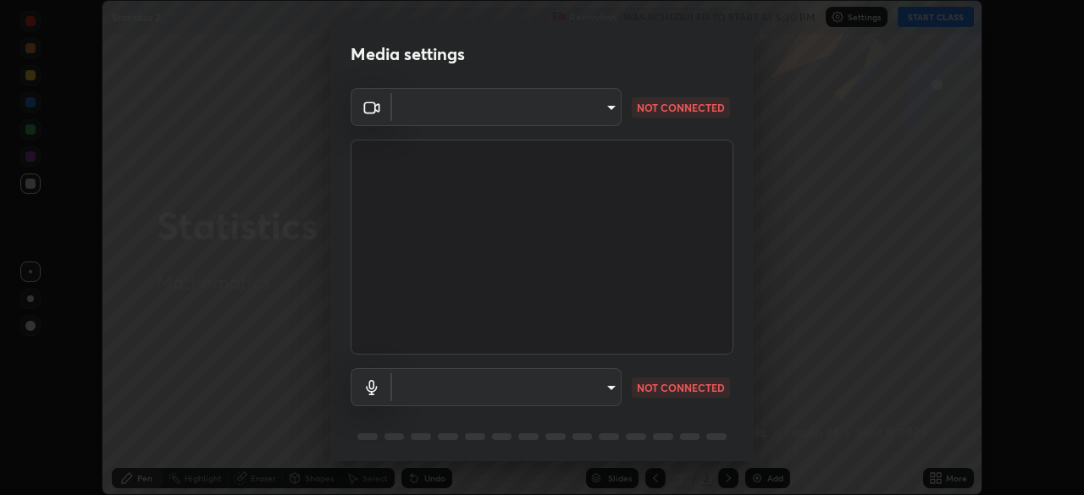
type input "51d019597c161c0694d5583d1f2c643560fde39fe8f4b4da8ea140d4d4830f4c"
click at [608, 393] on body "Erase all Statistics 2 Recording WAS SCHEDULED TO START AT 5:30 PM Settings STA…" at bounding box center [542, 247] width 1084 height 495
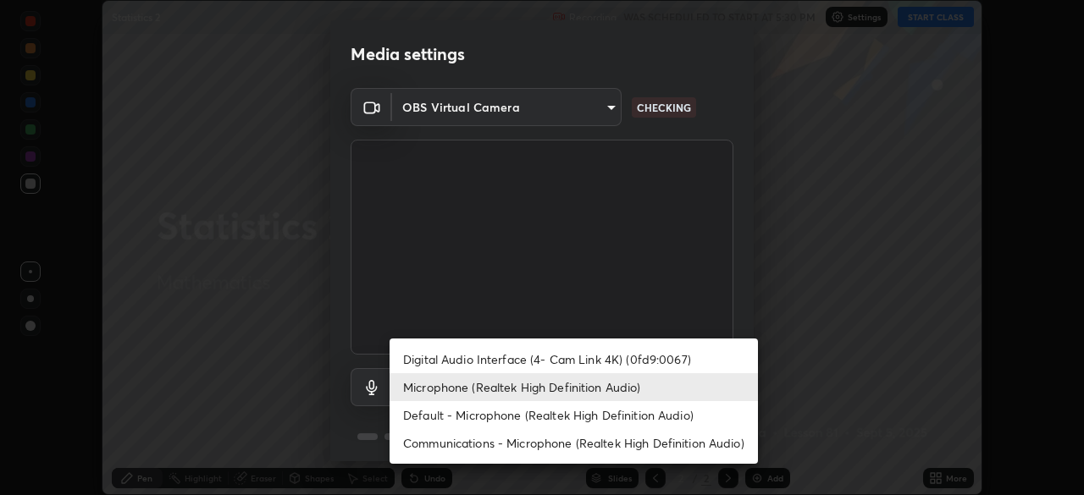
click at [535, 363] on li "Digital Audio Interface (4- Cam Link 4K) (0fd9:0067)" at bounding box center [574, 360] width 368 height 28
type input "a4bf806e174f28b514a09e546bfe975c56b30a4ccca1efc4e67561df13b2c2e5"
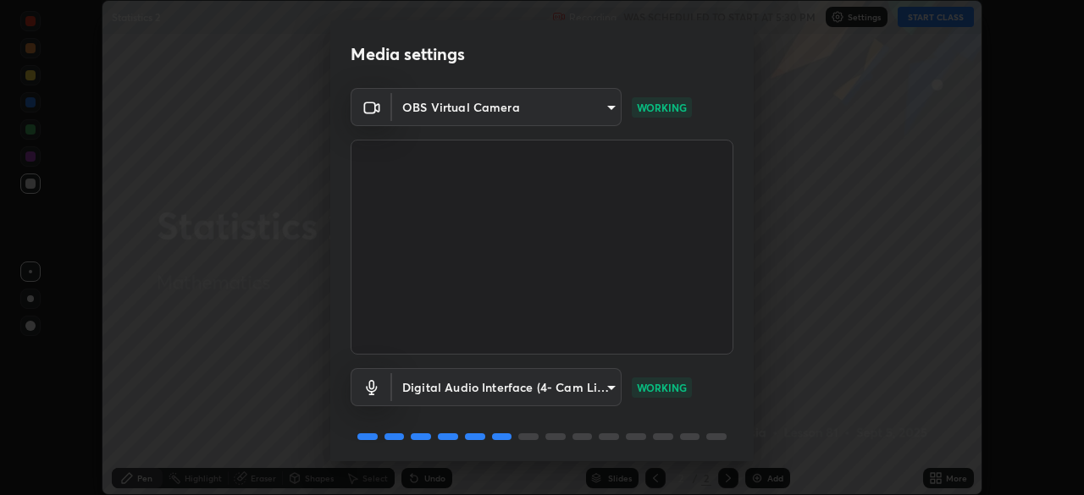
scroll to position [60, 0]
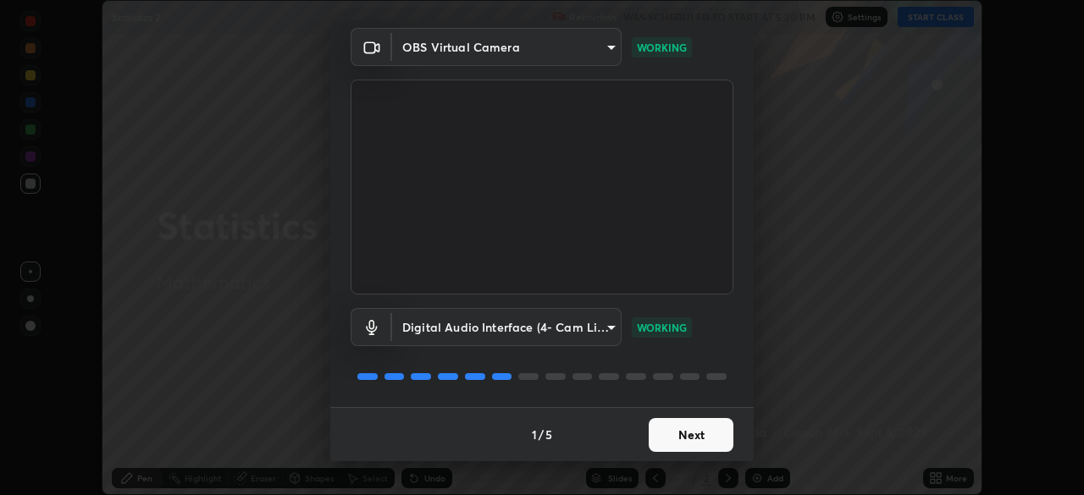
click at [690, 438] on button "Next" at bounding box center [691, 435] width 85 height 34
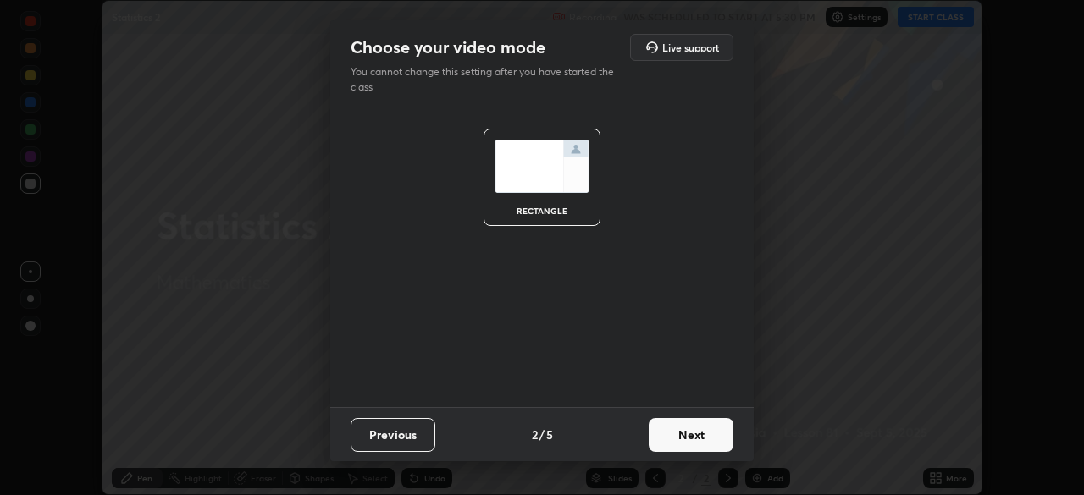
scroll to position [0, 0]
click at [700, 437] on button "Next" at bounding box center [691, 435] width 85 height 34
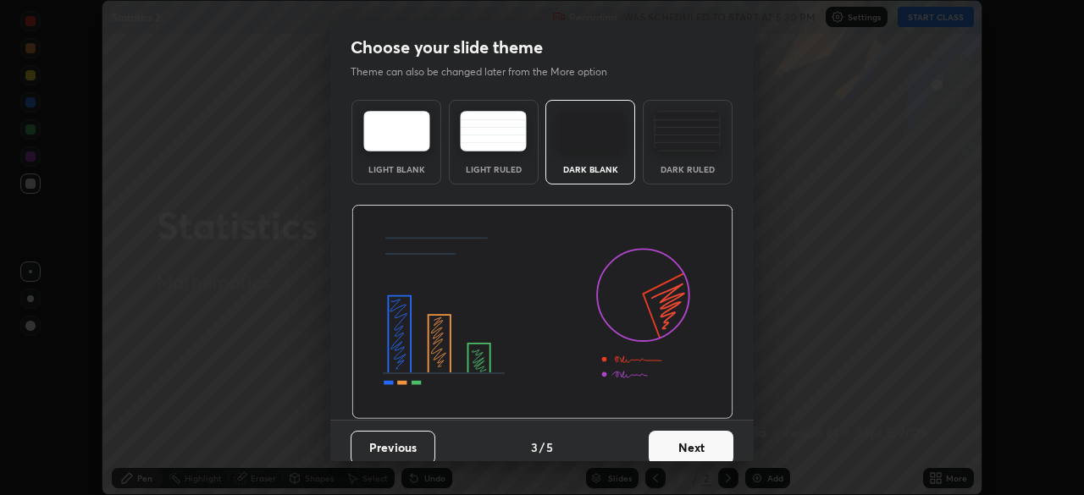
click at [706, 438] on button "Next" at bounding box center [691, 448] width 85 height 34
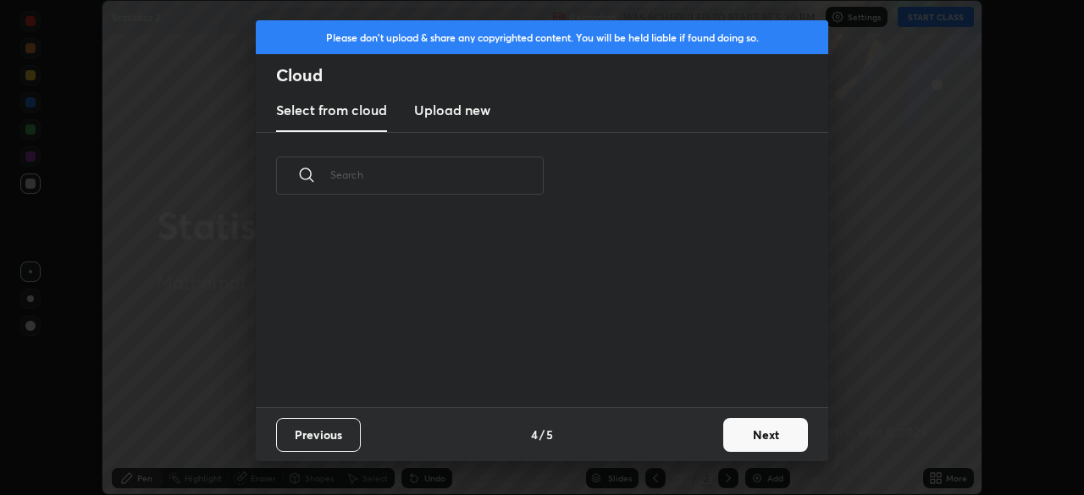
click at [751, 438] on button "Next" at bounding box center [765, 435] width 85 height 34
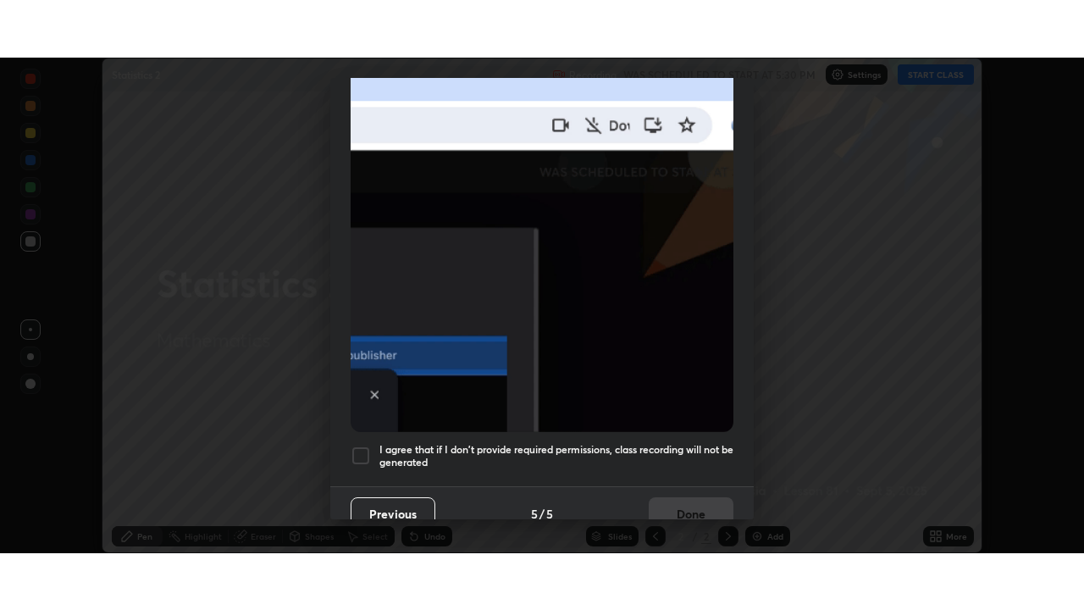
scroll to position [406, 0]
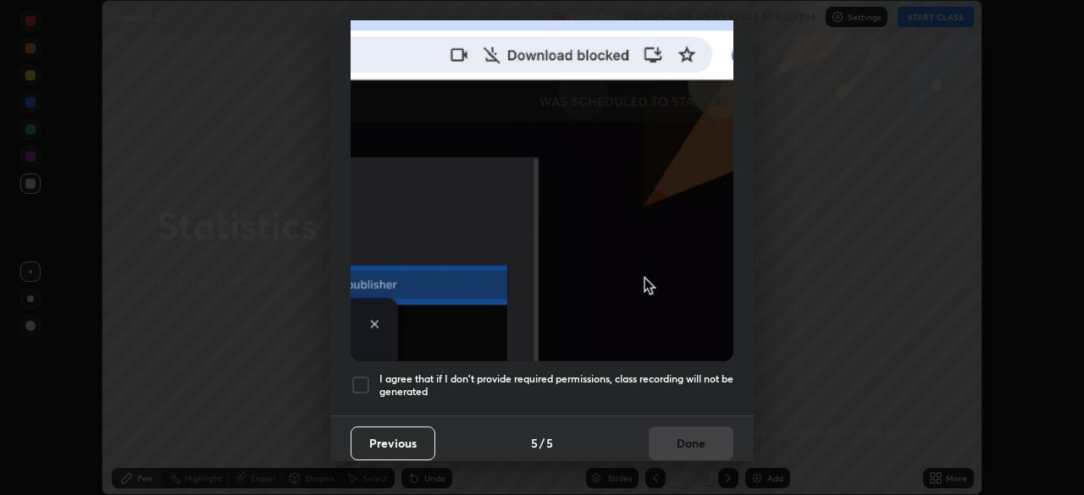
click at [359, 375] on div at bounding box center [361, 385] width 20 height 20
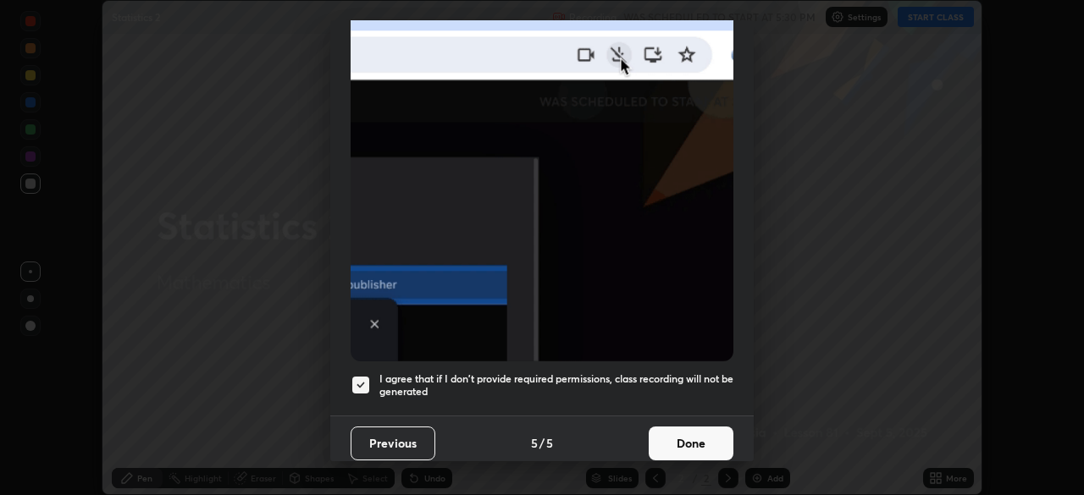
click at [689, 435] on button "Done" at bounding box center [691, 444] width 85 height 34
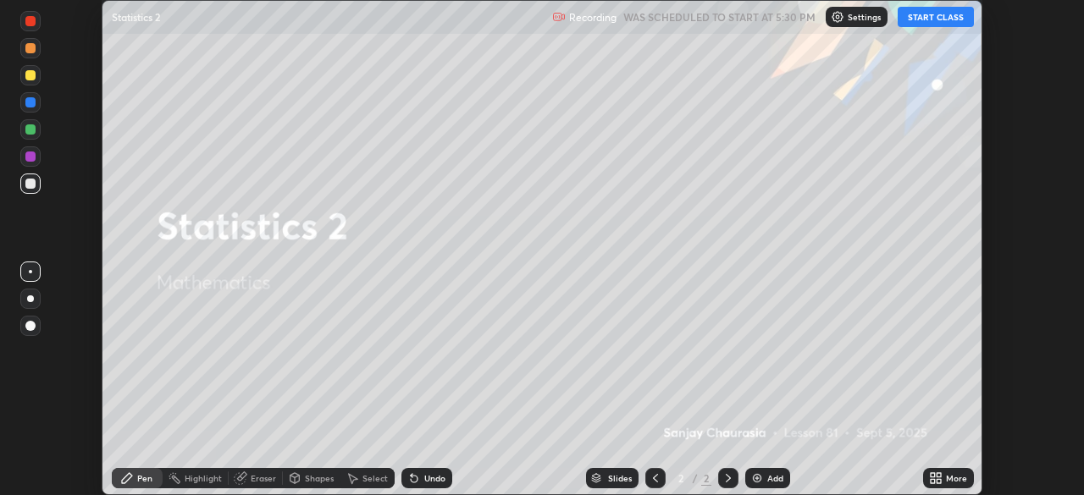
click at [933, 15] on button "START CLASS" at bounding box center [936, 17] width 76 height 20
click at [934, 479] on icon at bounding box center [933, 481] width 4 height 4
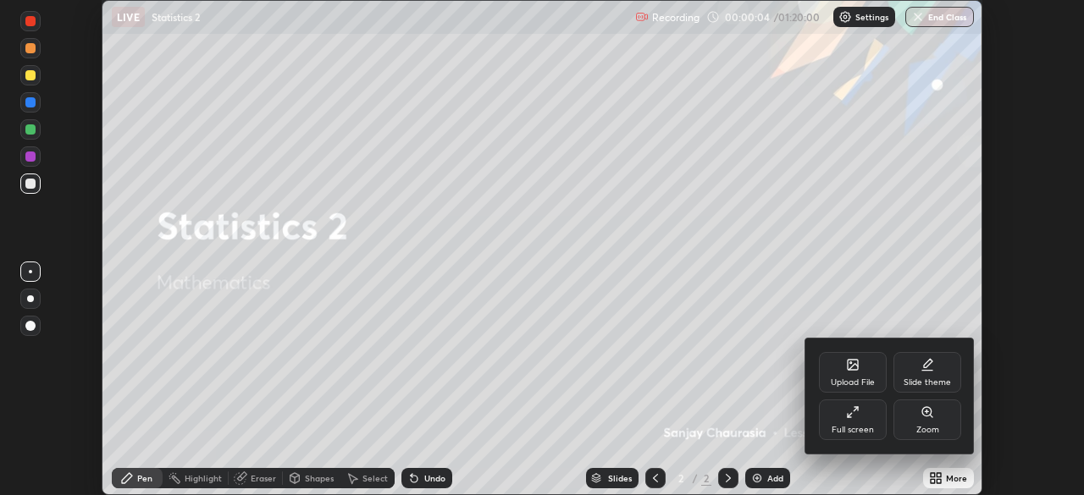
click at [859, 419] on div "Full screen" at bounding box center [853, 420] width 68 height 41
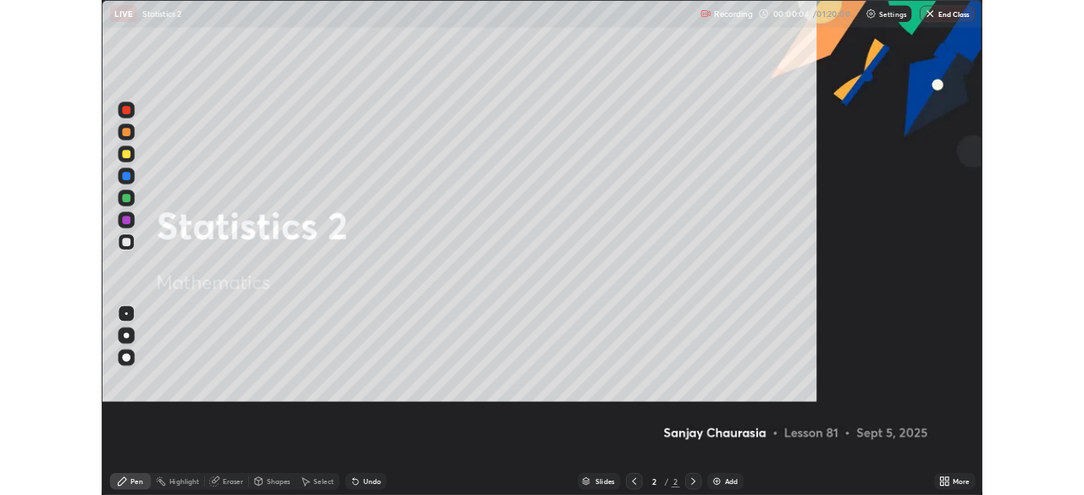
scroll to position [610, 1084]
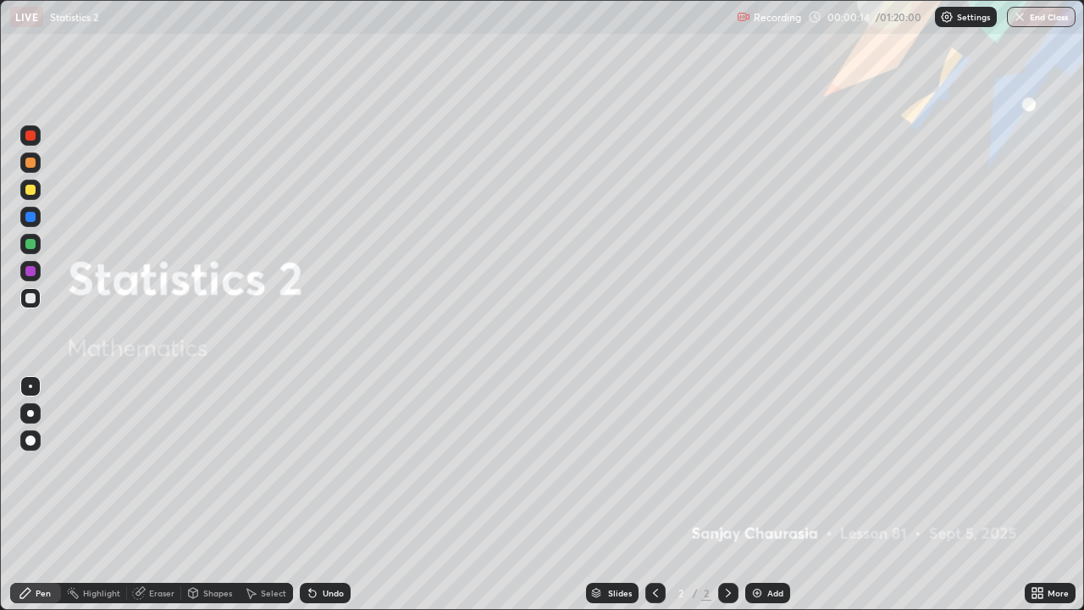
click at [770, 495] on div "Add" at bounding box center [775, 593] width 16 height 8
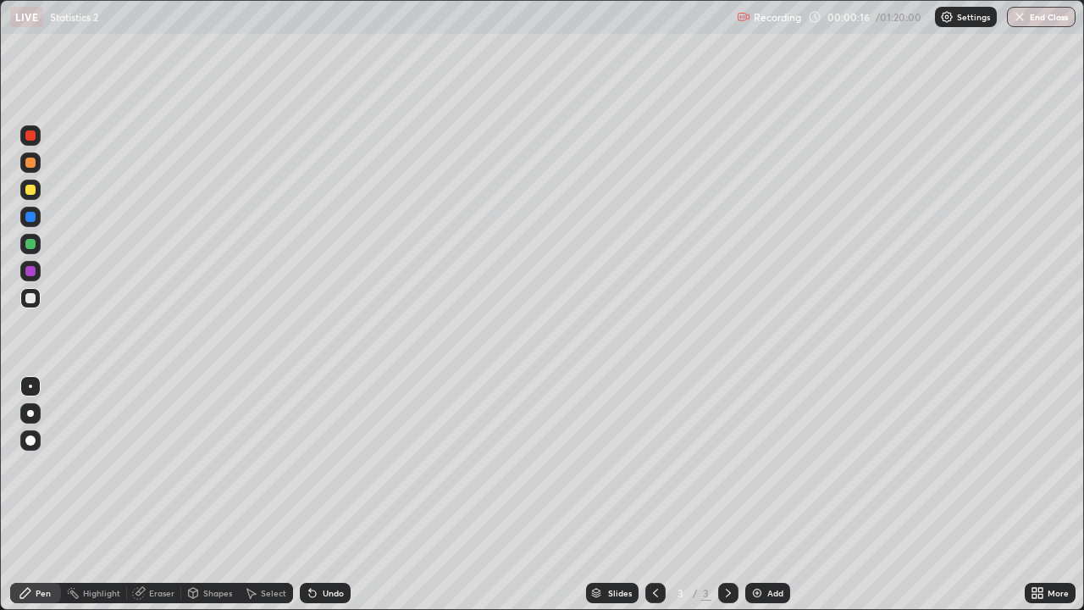
click at [1035, 495] on icon at bounding box center [1034, 590] width 4 height 4
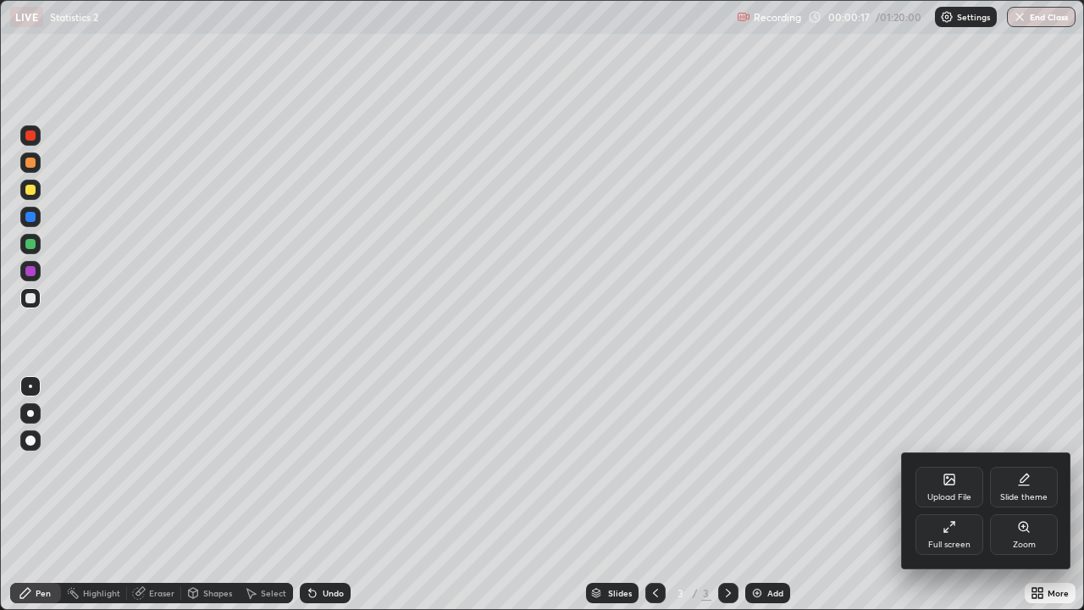
click at [938, 495] on div "Full screen" at bounding box center [950, 534] width 68 height 41
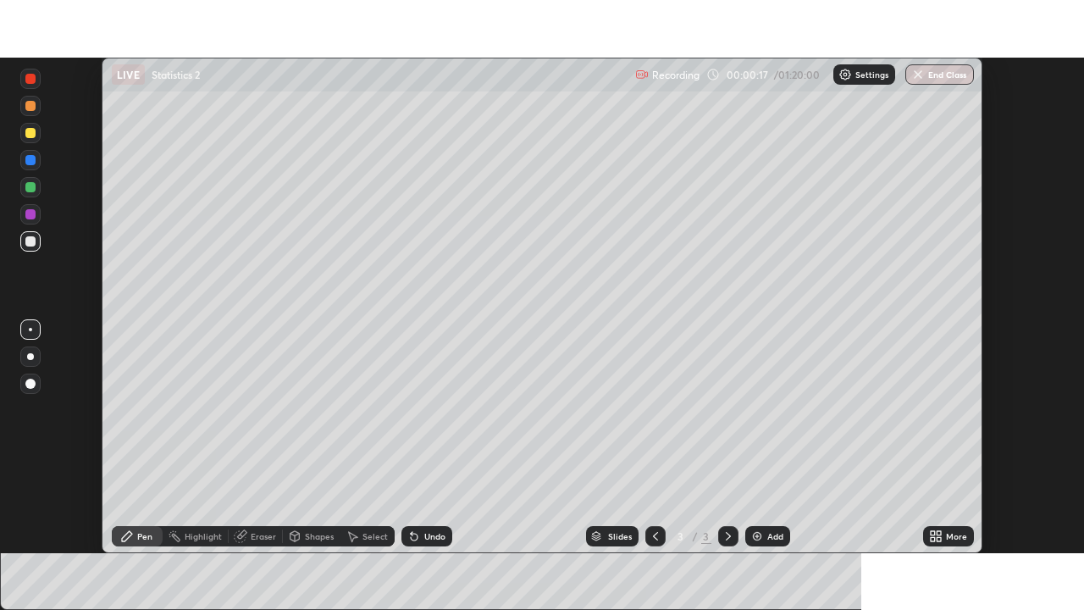
scroll to position [84204, 83615]
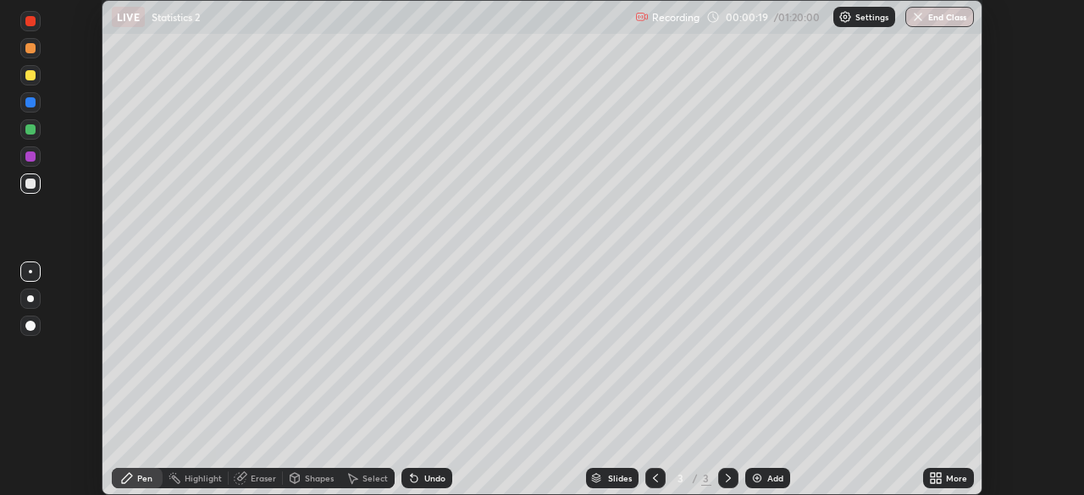
click at [931, 479] on icon at bounding box center [933, 481] width 4 height 4
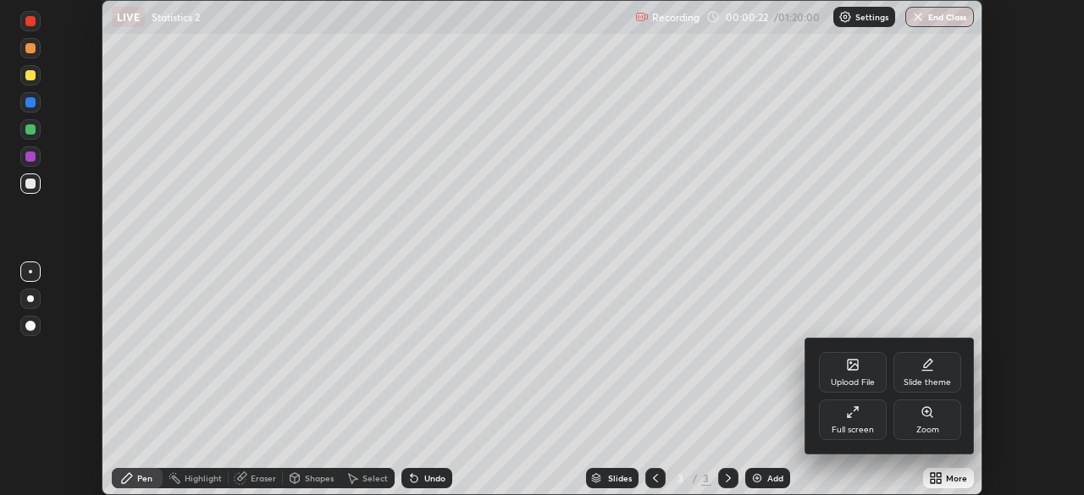
click at [847, 422] on div "Full screen" at bounding box center [853, 420] width 68 height 41
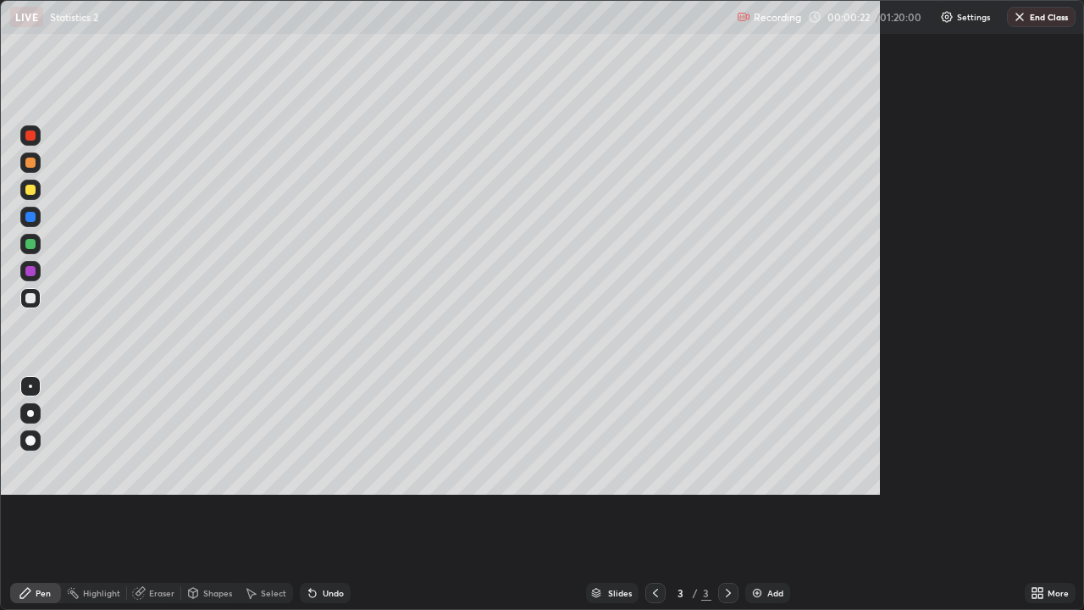
scroll to position [610, 1084]
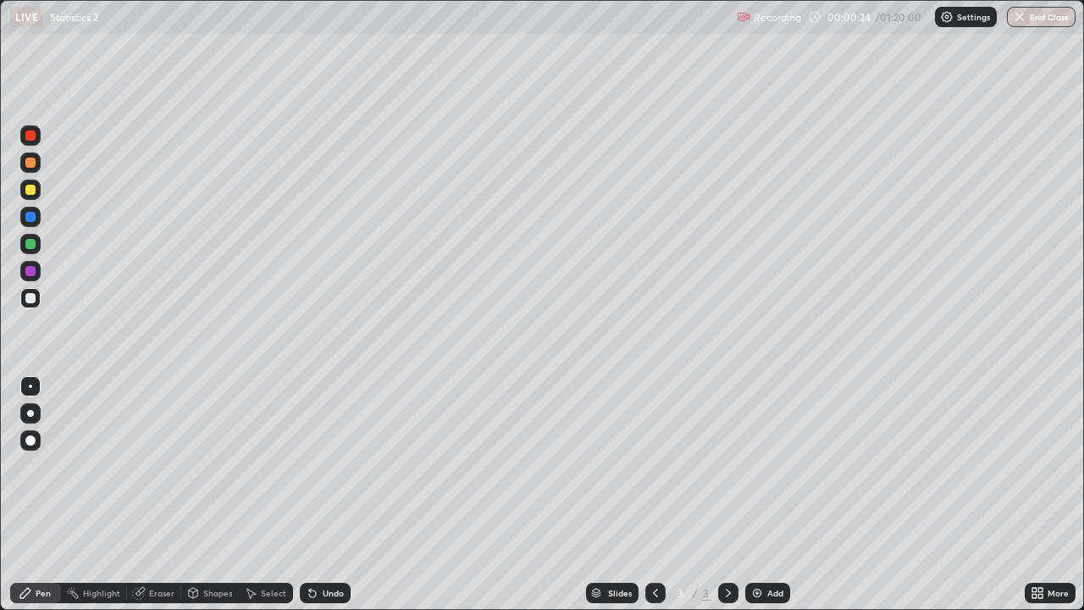
click at [30, 188] on div at bounding box center [30, 190] width 10 height 10
click at [161, 495] on div "Eraser" at bounding box center [161, 593] width 25 height 8
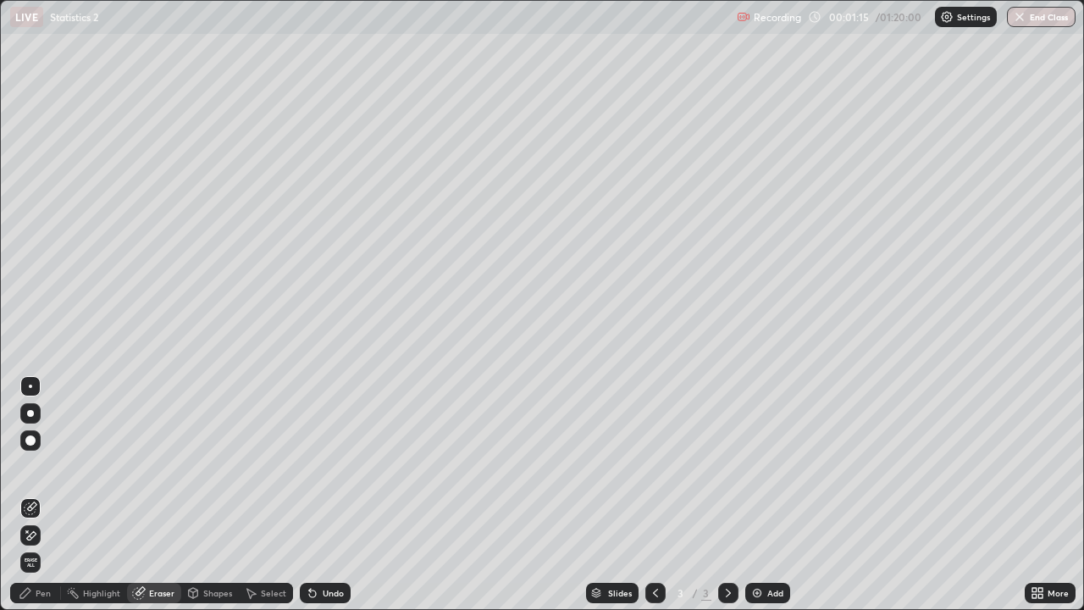
click at [52, 495] on div "Pen" at bounding box center [35, 593] width 51 height 20
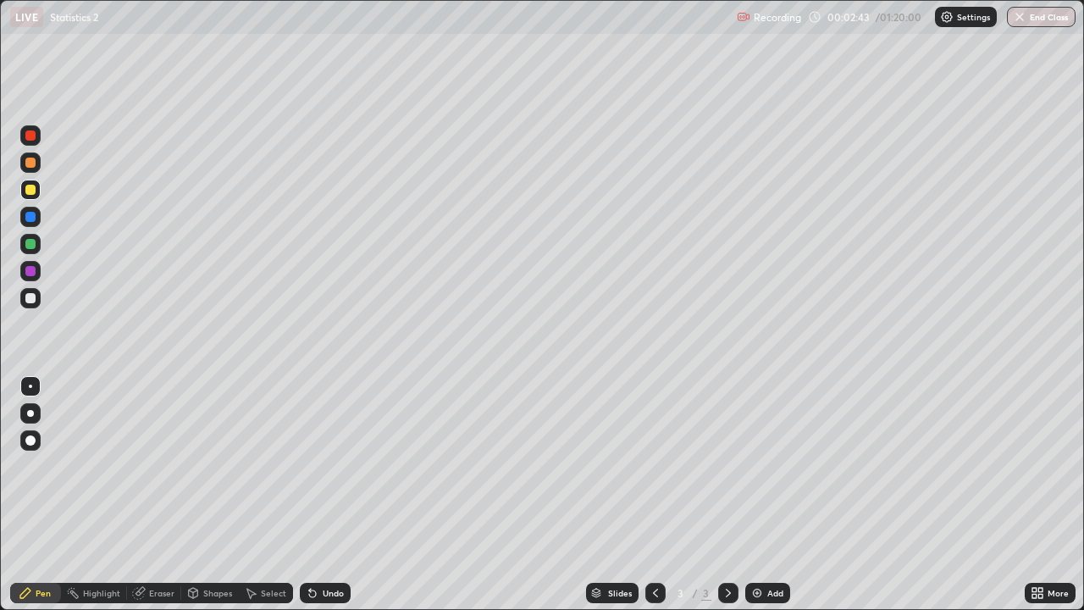
click at [36, 158] on div at bounding box center [30, 162] width 20 height 20
click at [168, 495] on div "Eraser" at bounding box center [161, 593] width 25 height 8
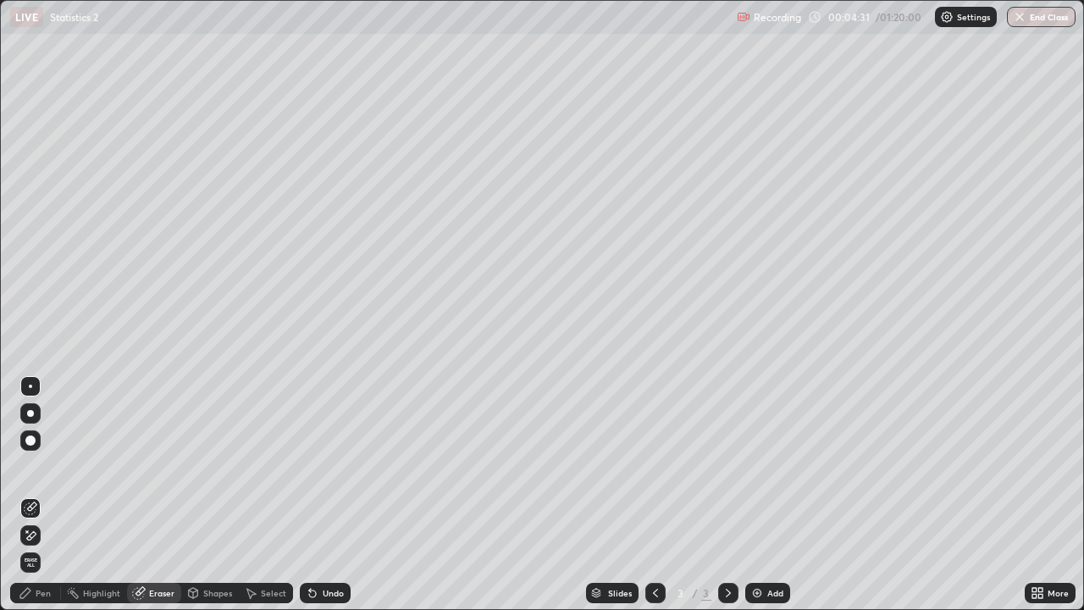
click at [48, 495] on div "Pen" at bounding box center [43, 593] width 15 height 8
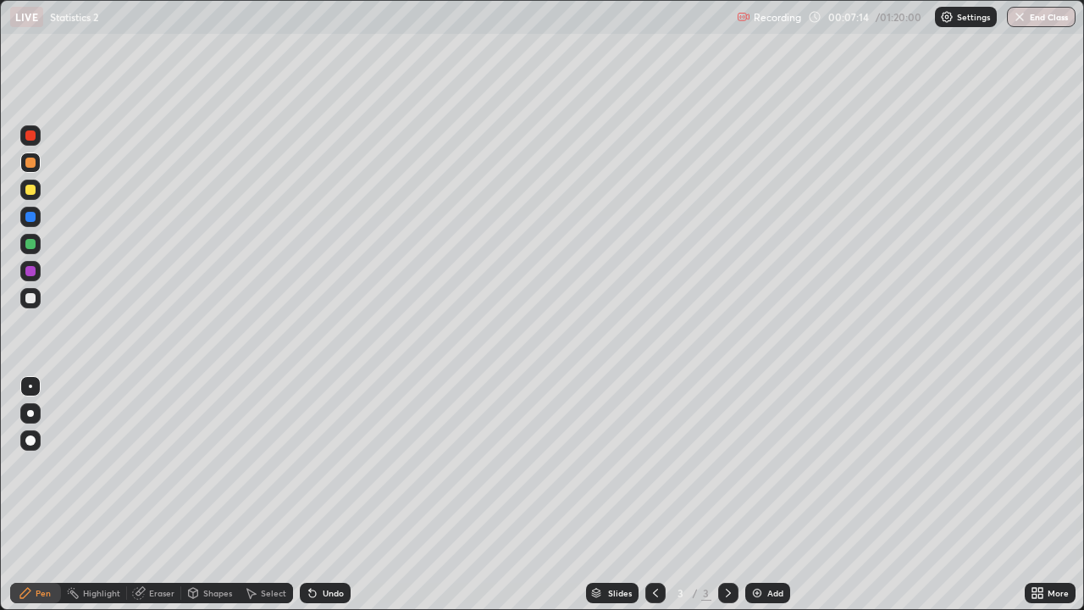
click at [754, 495] on img at bounding box center [757, 593] width 14 height 14
click at [761, 495] on img at bounding box center [757, 593] width 14 height 14
click at [34, 186] on div at bounding box center [30, 190] width 10 height 10
click at [33, 165] on div at bounding box center [30, 163] width 10 height 10
click at [163, 495] on div "Eraser" at bounding box center [161, 593] width 25 height 8
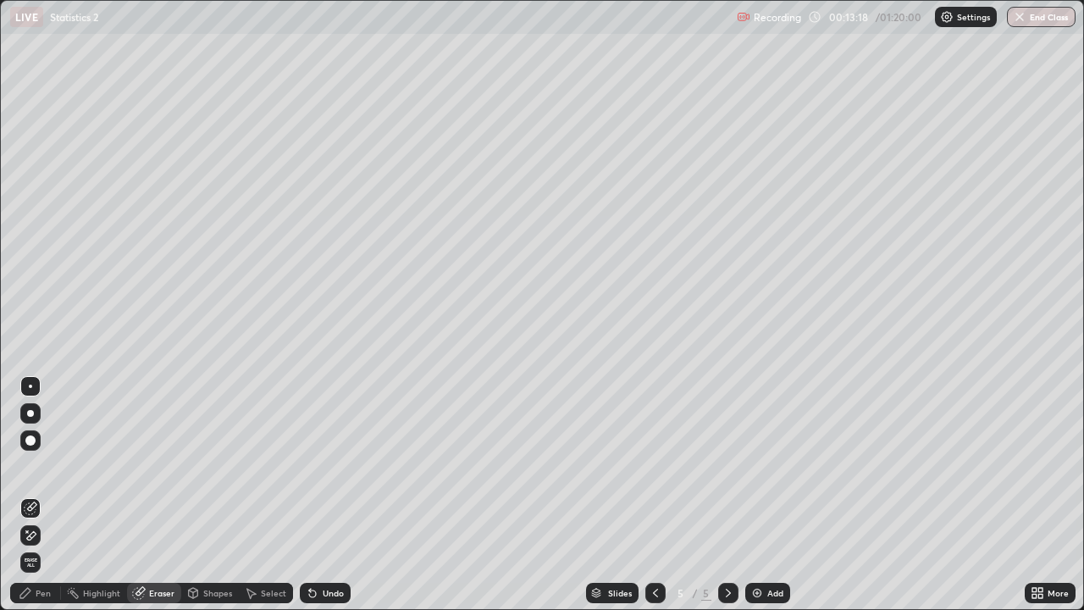
click at [40, 495] on div "Pen" at bounding box center [35, 593] width 51 height 20
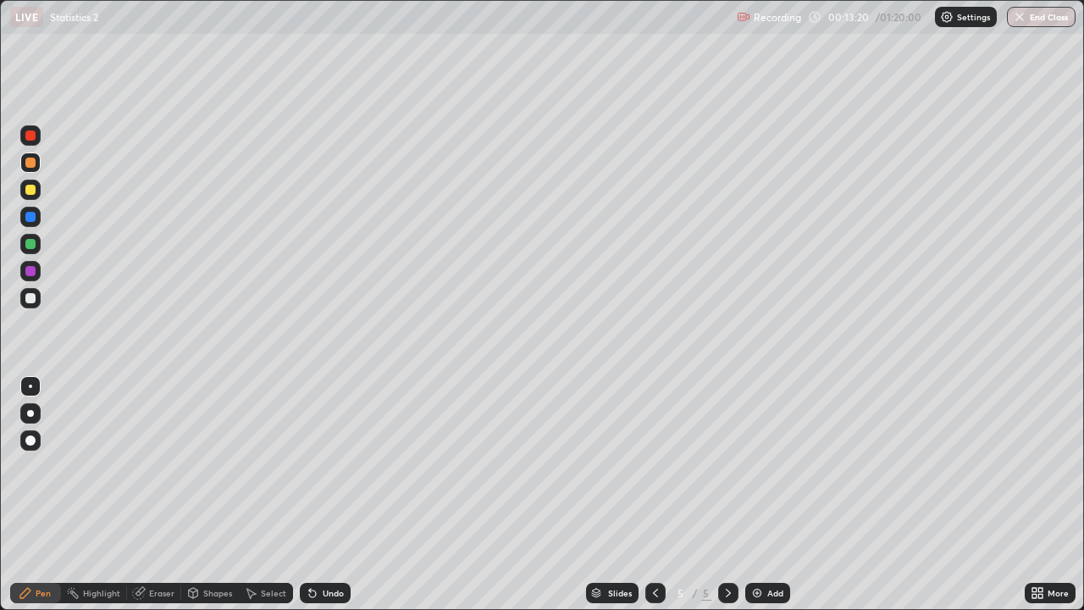
click at [30, 162] on div at bounding box center [30, 163] width 10 height 10
click at [30, 191] on div at bounding box center [30, 190] width 10 height 10
click at [28, 163] on div at bounding box center [30, 163] width 10 height 10
click at [768, 495] on div "Add" at bounding box center [775, 593] width 16 height 8
click at [31, 191] on div at bounding box center [30, 190] width 10 height 10
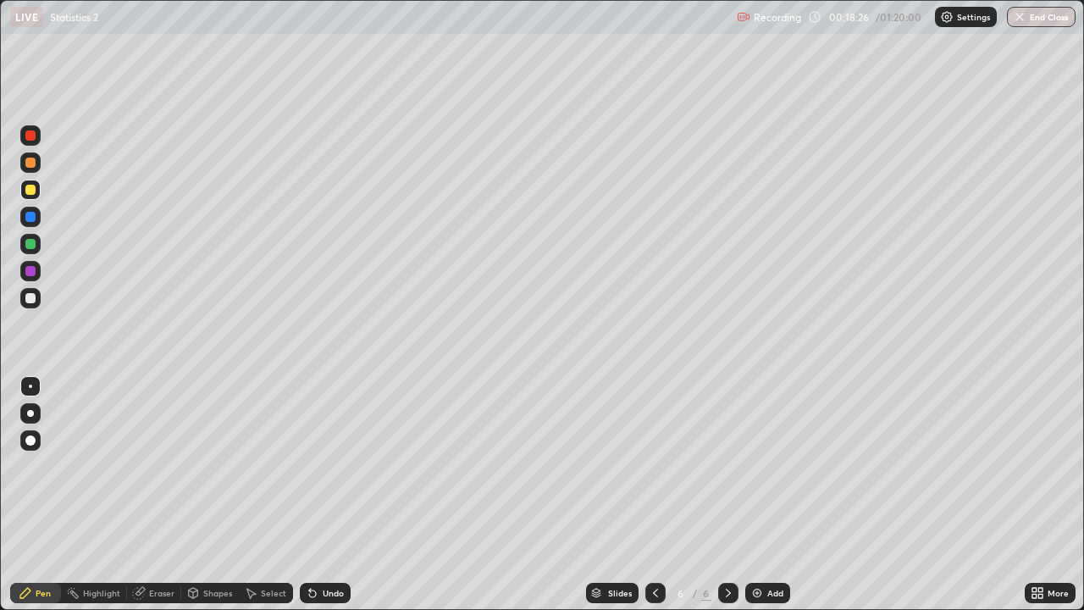
click at [31, 133] on div at bounding box center [30, 135] width 10 height 10
click at [768, 495] on div "Add" at bounding box center [775, 593] width 16 height 8
click at [30, 191] on div at bounding box center [30, 190] width 10 height 10
click at [30, 216] on div at bounding box center [30, 217] width 10 height 10
click at [758, 495] on img at bounding box center [757, 593] width 14 height 14
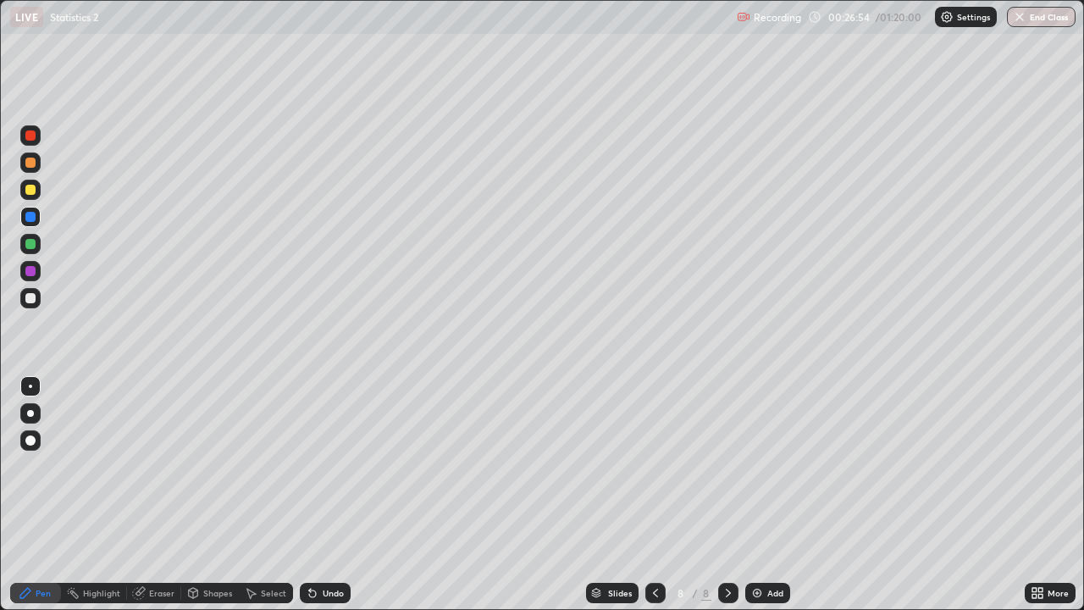
click at [30, 193] on div at bounding box center [30, 190] width 10 height 10
click at [36, 161] on div at bounding box center [30, 162] width 20 height 20
click at [30, 243] on div at bounding box center [30, 244] width 10 height 10
click at [164, 495] on div "Eraser" at bounding box center [161, 593] width 25 height 8
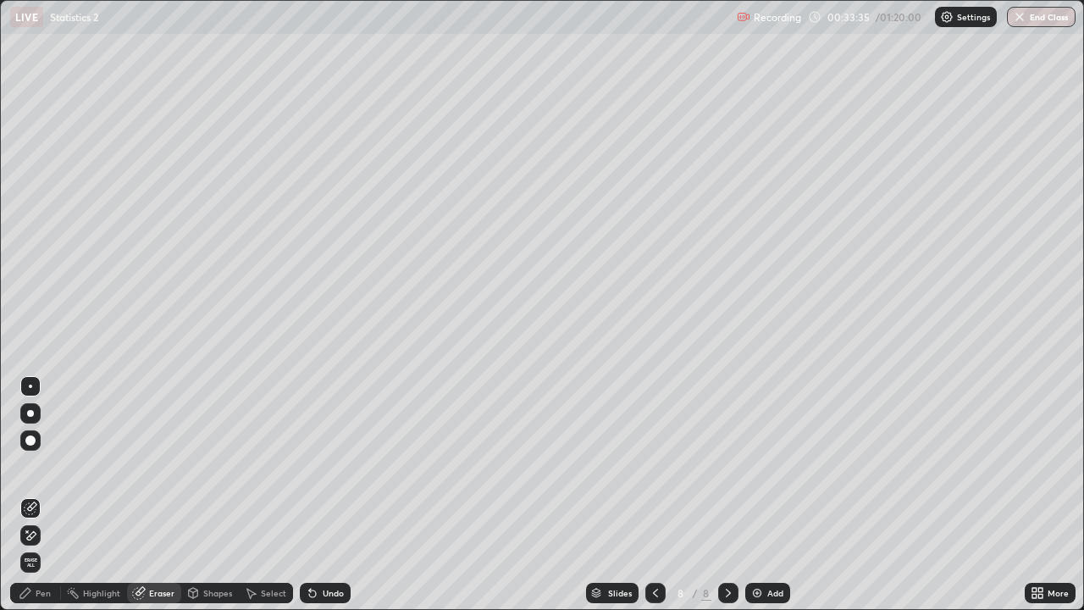
click at [42, 495] on div "Pen" at bounding box center [43, 593] width 15 height 8
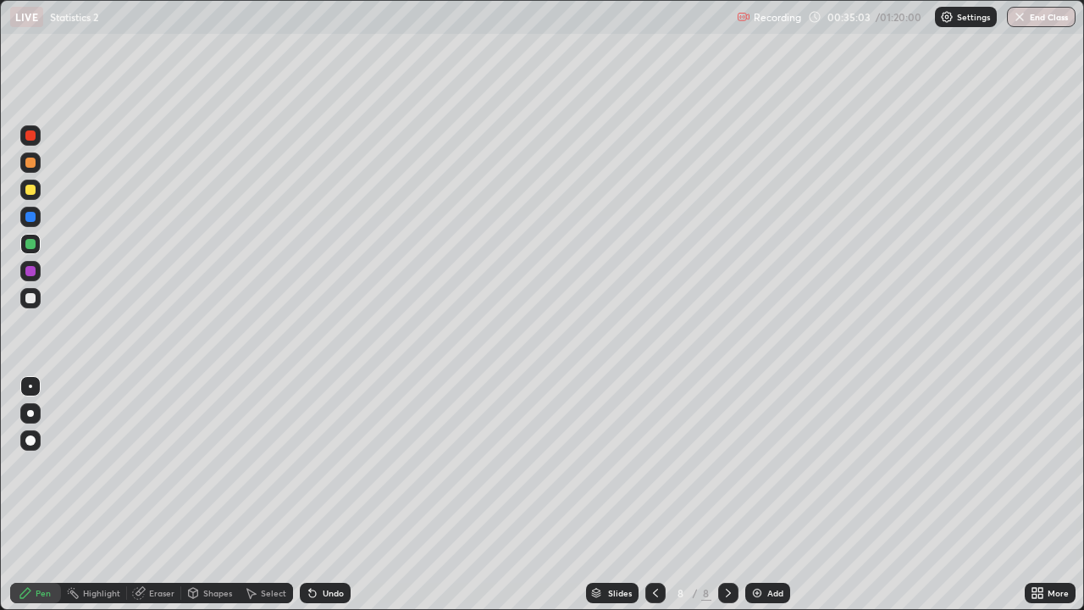
click at [767, 495] on div "Add" at bounding box center [775, 593] width 16 height 8
click at [33, 246] on div at bounding box center [30, 244] width 10 height 10
click at [31, 189] on div at bounding box center [30, 190] width 10 height 10
click at [161, 495] on div "Eraser" at bounding box center [161, 593] width 25 height 8
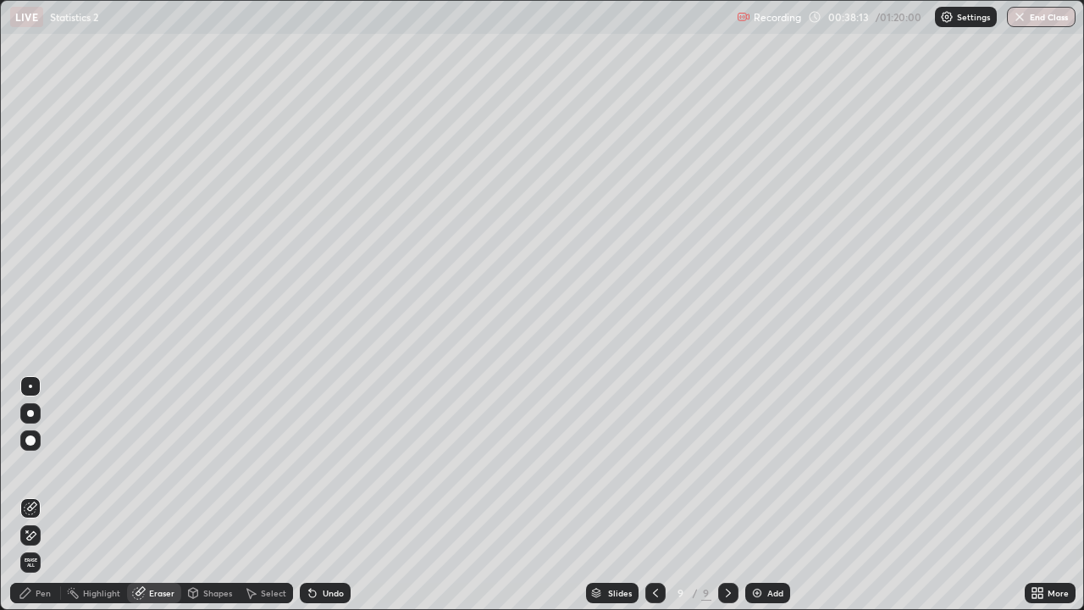
click at [36, 495] on div "Pen" at bounding box center [43, 593] width 15 height 8
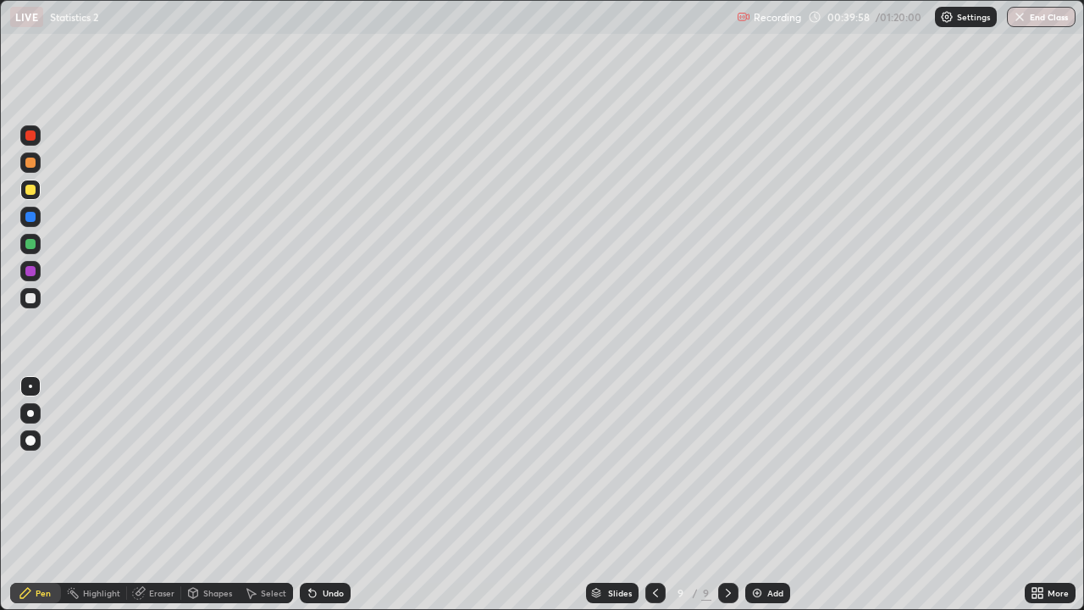
click at [762, 495] on img at bounding box center [757, 593] width 14 height 14
click at [752, 495] on img at bounding box center [757, 593] width 14 height 14
click at [32, 167] on div at bounding box center [30, 163] width 10 height 10
click at [36, 186] on div at bounding box center [30, 190] width 20 height 20
click at [767, 495] on div "Add" at bounding box center [775, 593] width 16 height 8
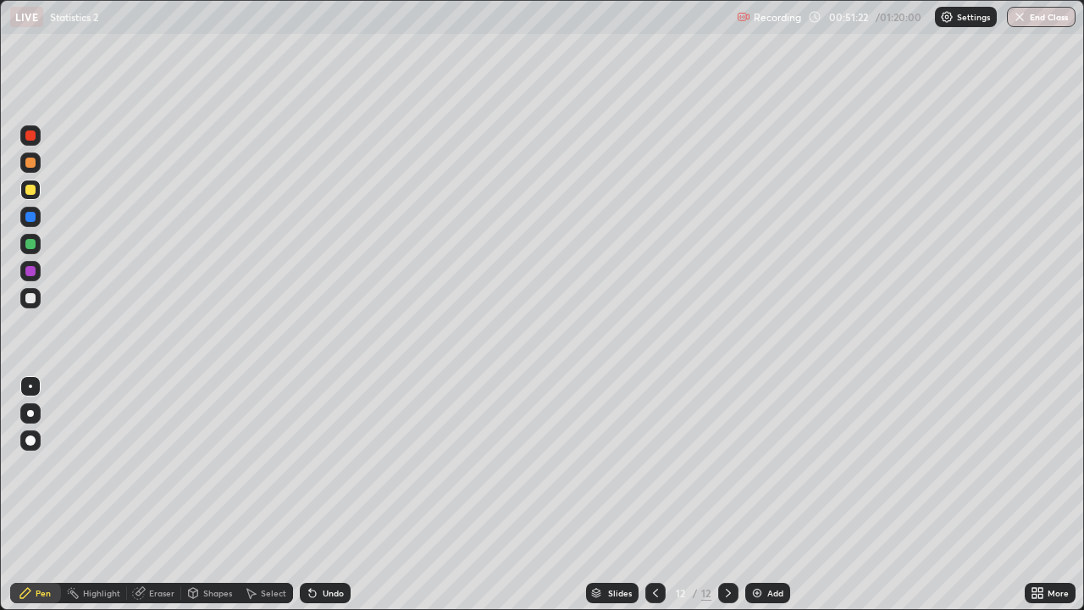
click at [158, 495] on div "Eraser" at bounding box center [161, 593] width 25 height 8
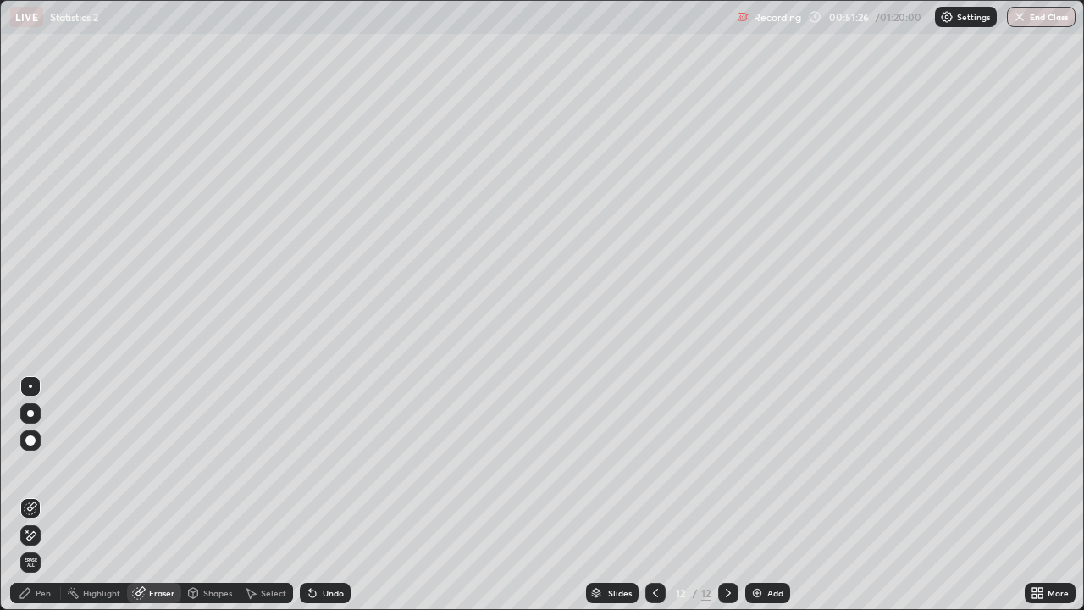
click at [53, 495] on div "Pen" at bounding box center [35, 593] width 51 height 20
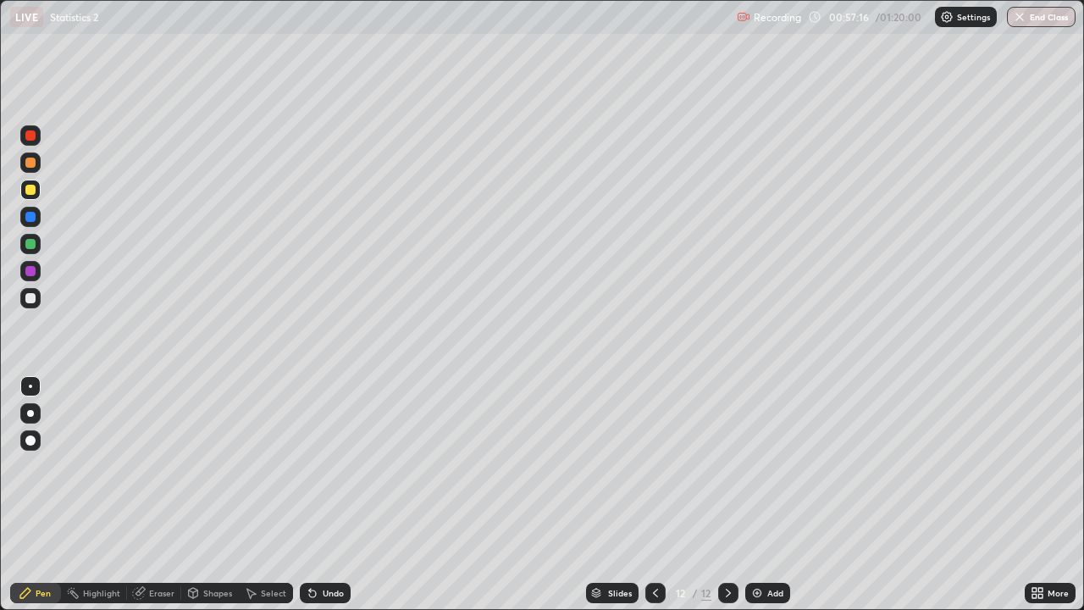
click at [760, 495] on img at bounding box center [757, 593] width 14 height 14
click at [32, 163] on div at bounding box center [30, 163] width 10 height 10
click at [744, 495] on div "Slides 13 / 13 Add" at bounding box center [688, 593] width 674 height 34
click at [769, 495] on div "Add" at bounding box center [775, 593] width 16 height 8
click at [32, 185] on div at bounding box center [30, 190] width 10 height 10
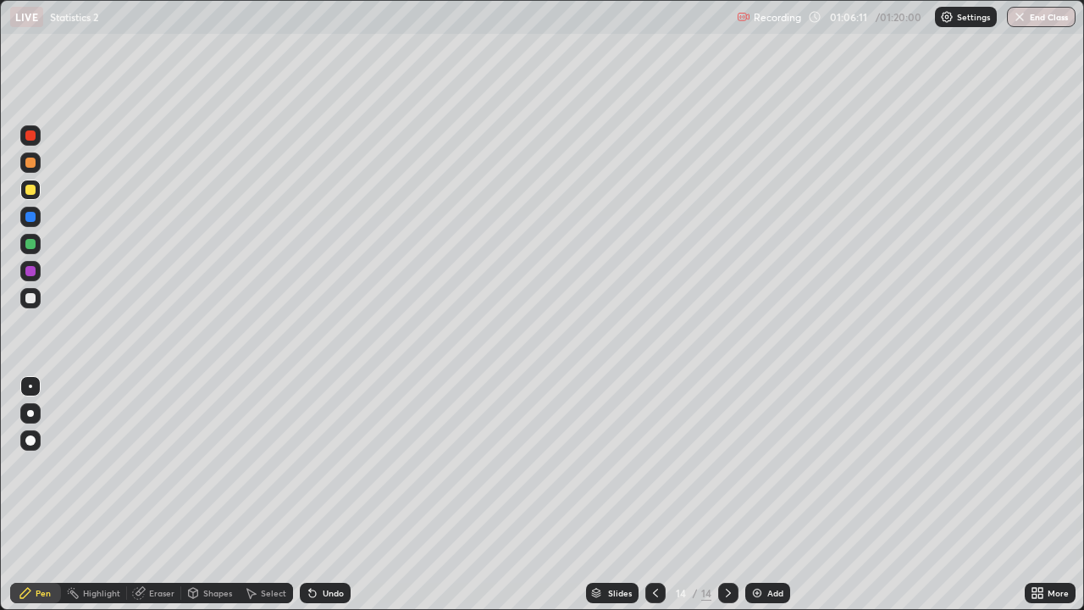
click at [166, 495] on div "Eraser" at bounding box center [161, 593] width 25 height 8
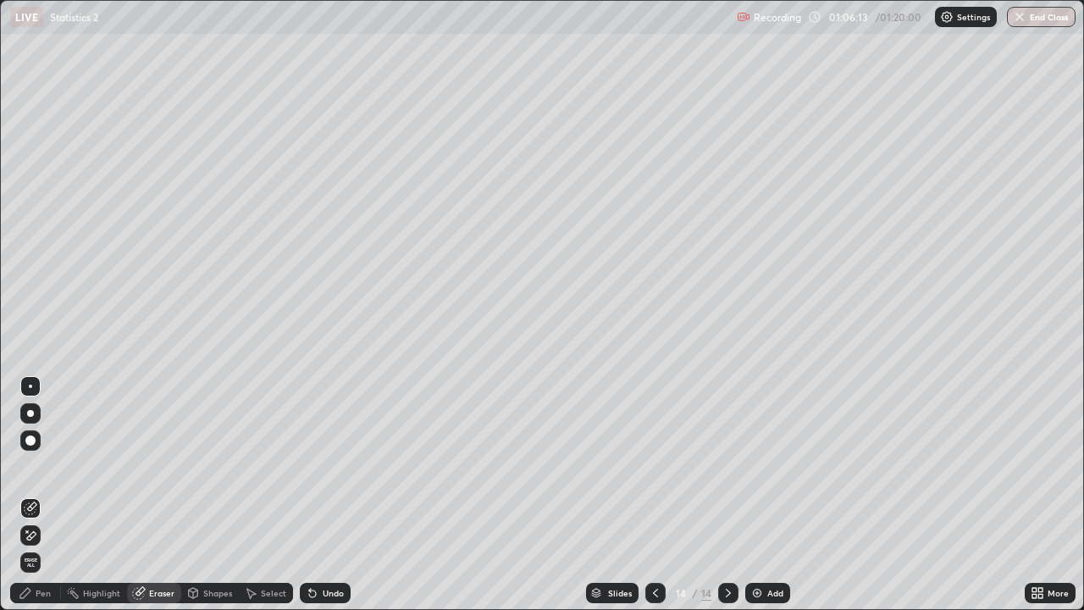
click at [55, 495] on div "Pen" at bounding box center [35, 593] width 51 height 20
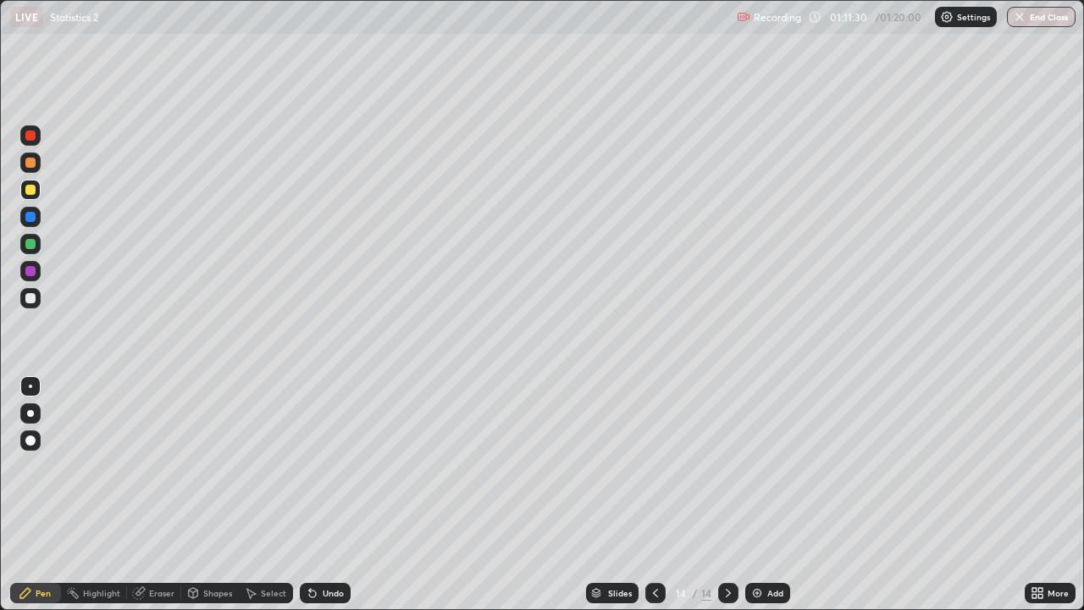
click at [1038, 14] on button "End Class" at bounding box center [1041, 17] width 69 height 20
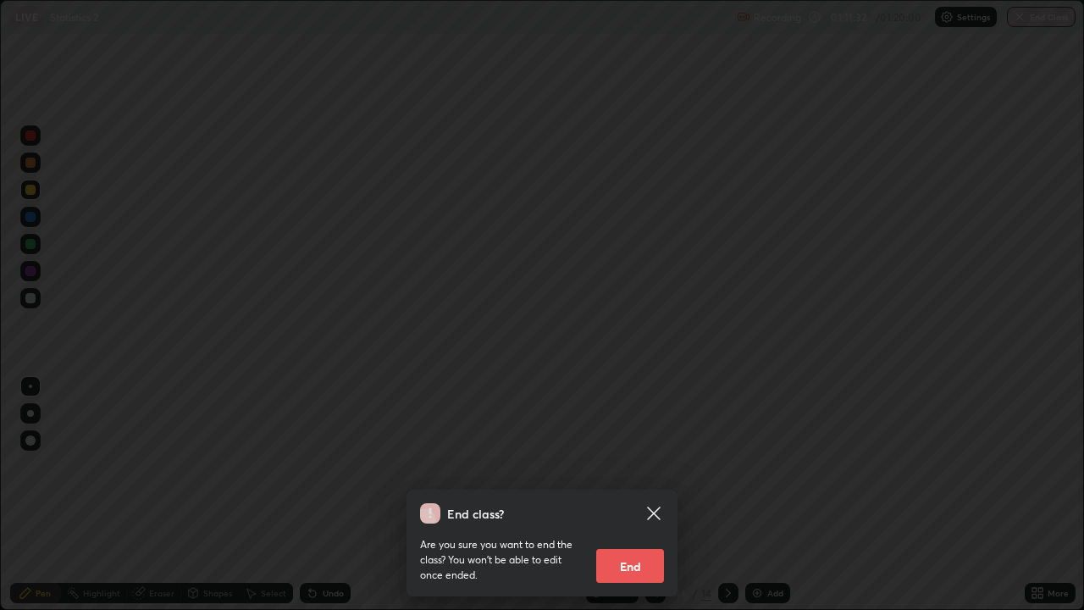
click at [634, 495] on button "End" at bounding box center [630, 566] width 68 height 34
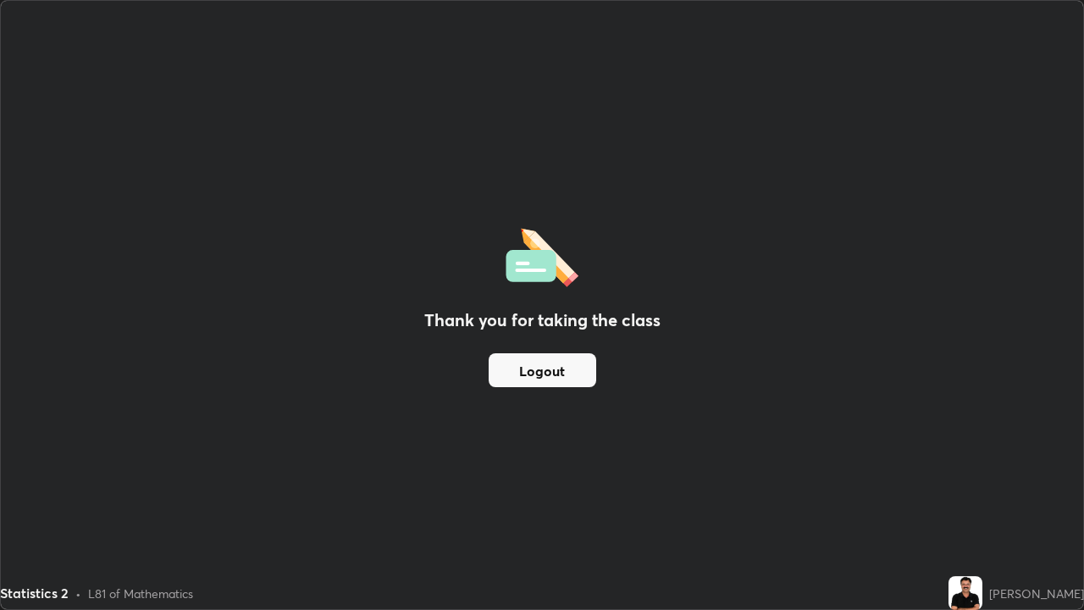
click at [581, 384] on button "Logout" at bounding box center [543, 370] width 108 height 34
